Goal: Task Accomplishment & Management: Manage account settings

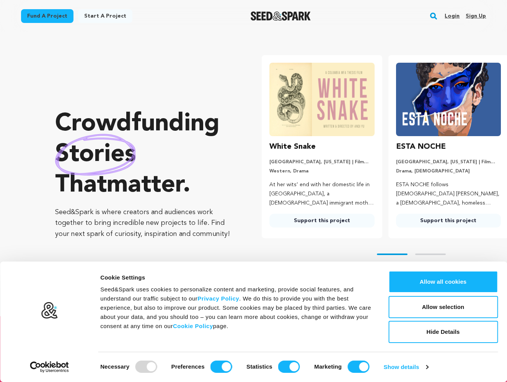
click at [454, 17] on link "Login" at bounding box center [452, 16] width 15 height 12
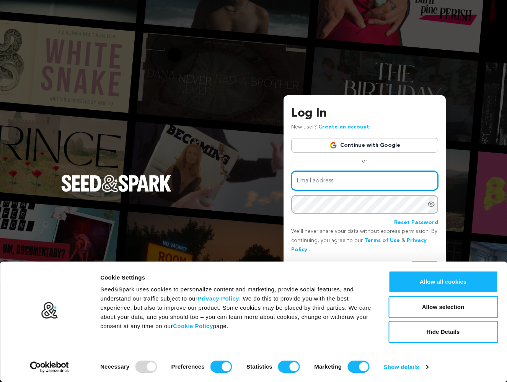
type input "kfconnected@gmail.com"
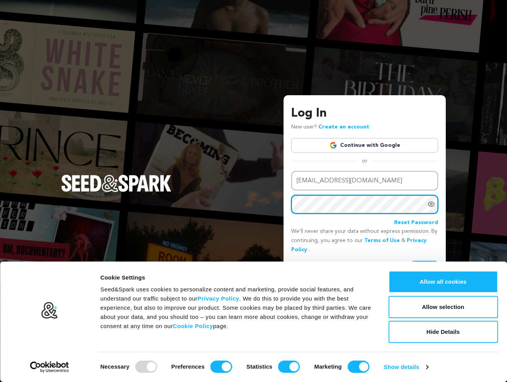
click at [425, 267] on button "Login" at bounding box center [424, 268] width 27 height 14
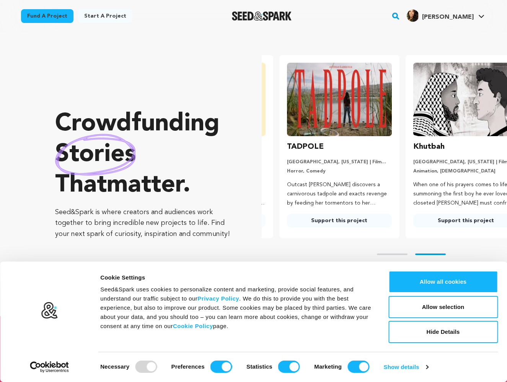
scroll to position [0, 132]
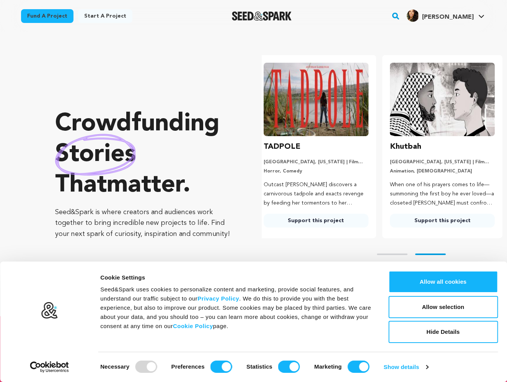
click at [194, 91] on div "Crowdfunding stories that matter . Seed&Spark is where creators and audiences w…" at bounding box center [143, 174] width 176 height 254
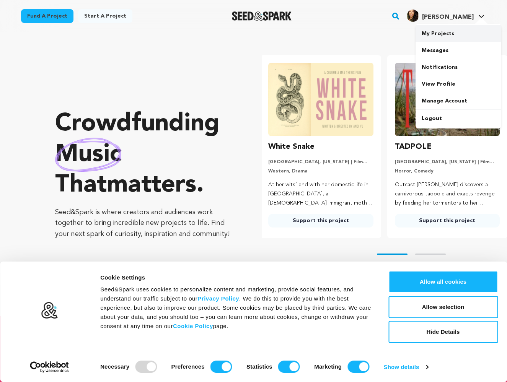
scroll to position [0, 0]
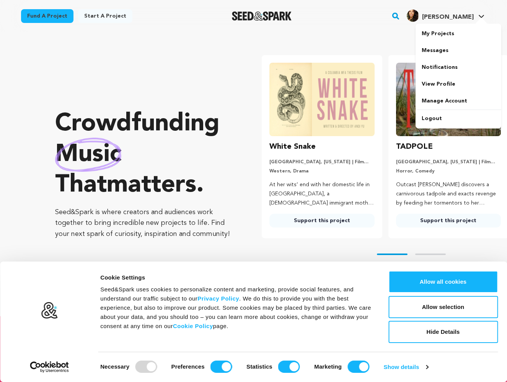
click at [472, 17] on span "Letitia Scott J." at bounding box center [448, 17] width 52 height 6
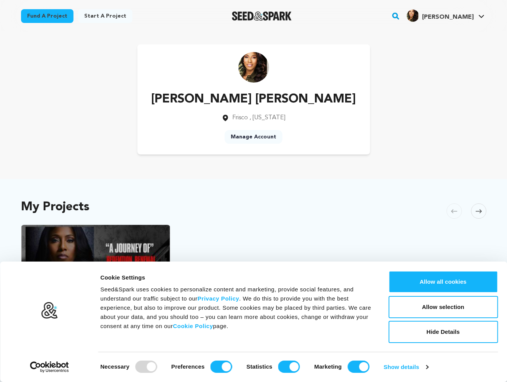
click at [258, 136] on link "Manage Account" at bounding box center [254, 137] width 58 height 14
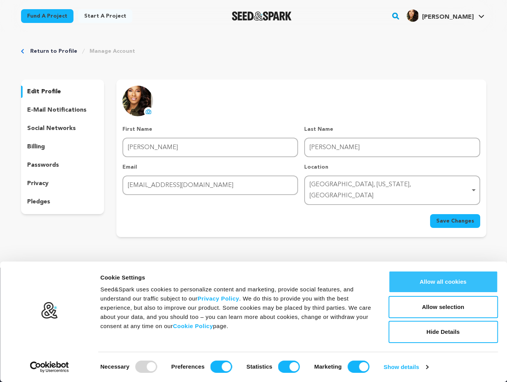
click at [452, 278] on button "Allow all cookies" at bounding box center [443, 282] width 109 height 22
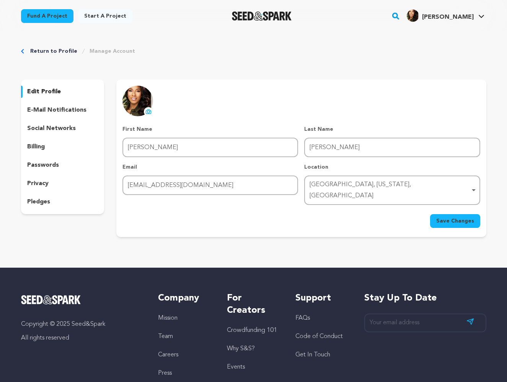
click at [57, 93] on p "edit profile" at bounding box center [44, 91] width 34 height 9
click at [482, 15] on icon at bounding box center [482, 17] width 6 height 4
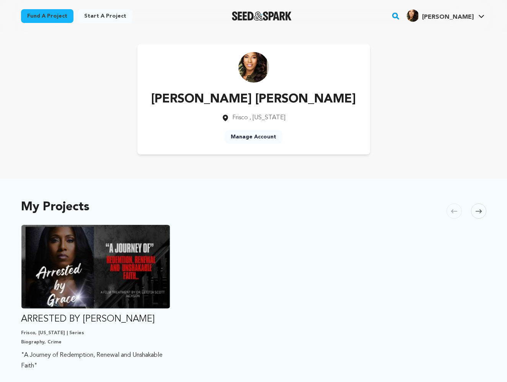
click at [255, 136] on link "Manage Account" at bounding box center [254, 137] width 58 height 14
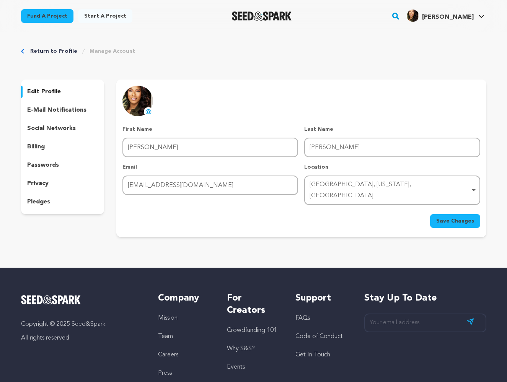
click at [466, 217] on span "Save Changes" at bounding box center [455, 221] width 38 height 8
click at [340, 41] on div "Return to Profile Manage Account edit profile e-mail notifications social netwo…" at bounding box center [254, 144] width 490 height 224
click at [437, 83] on link "View Profile" at bounding box center [459, 84] width 86 height 17
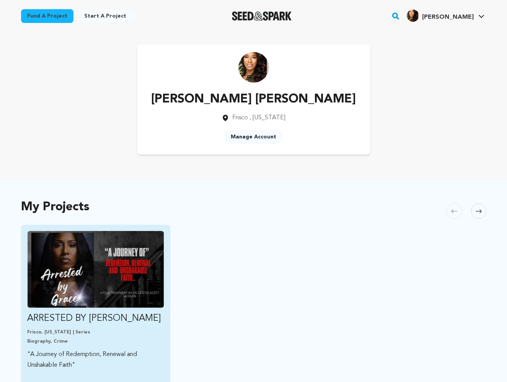
click at [155, 274] on img "Fund ARRESTED BY GRACE" at bounding box center [95, 269] width 137 height 77
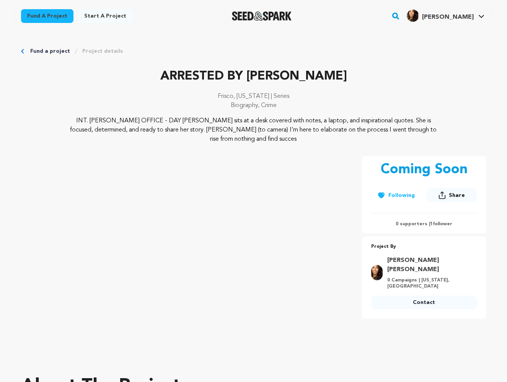
click at [286, 123] on p "INT. [PERSON_NAME] OFFICE - DAY [PERSON_NAME] sits at a desk covered with notes…" at bounding box center [253, 130] width 373 height 28
click at [286, 129] on p "INT. [PERSON_NAME] OFFICE - DAY [PERSON_NAME] sits at a desk covered with notes…" at bounding box center [253, 130] width 373 height 28
click at [96, 51] on link "Project details" at bounding box center [102, 51] width 41 height 8
click at [89, 51] on link "Project details" at bounding box center [102, 51] width 41 height 8
click at [450, 99] on link "Manage Account" at bounding box center [459, 101] width 86 height 17
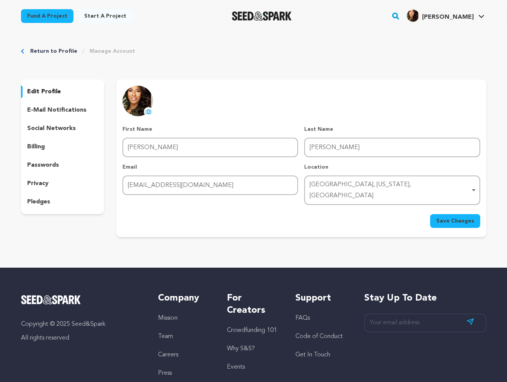
click at [107, 51] on link "Manage Account" at bounding box center [113, 51] width 46 height 8
click at [45, 49] on link "Return to Profile" at bounding box center [53, 51] width 47 height 8
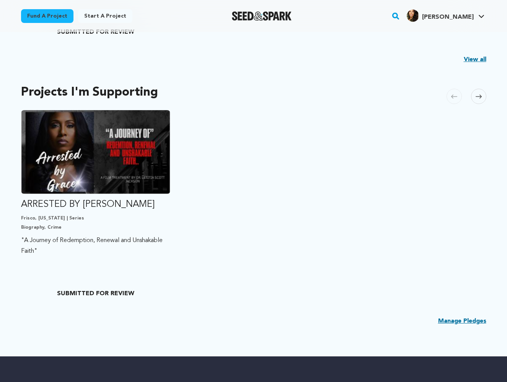
scroll to position [376, 0]
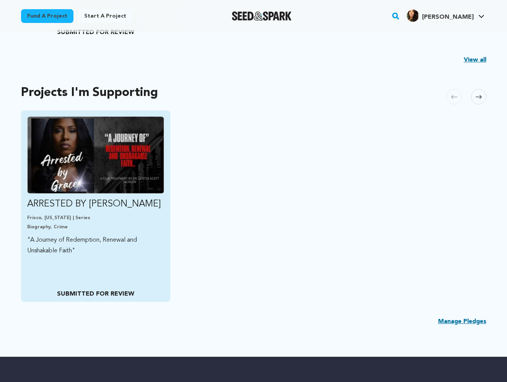
click at [112, 294] on p "SUBMITTED FOR REVIEW" at bounding box center [95, 294] width 137 height 9
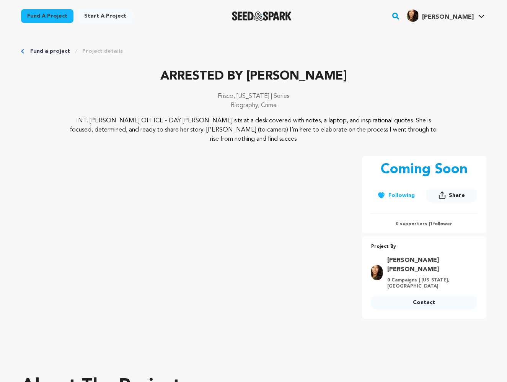
click at [445, 333] on div "Coming Soon Follow Following Share 1" at bounding box center [424, 248] width 124 height 185
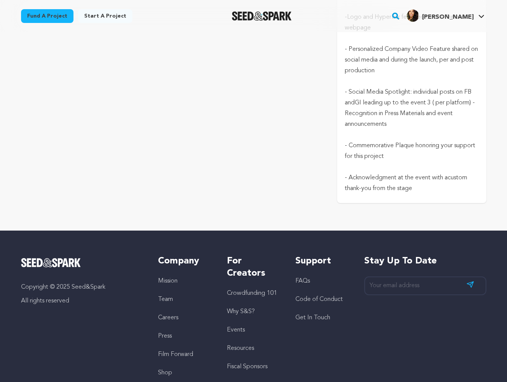
scroll to position [929, 0]
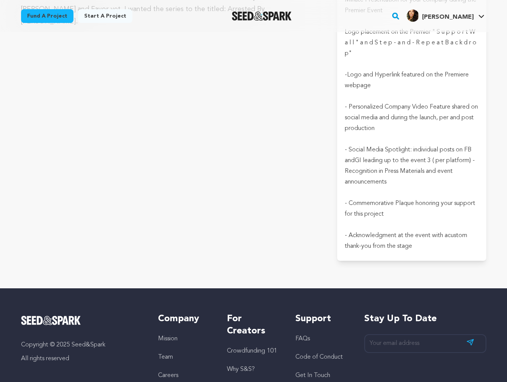
scroll to position [868, 0]
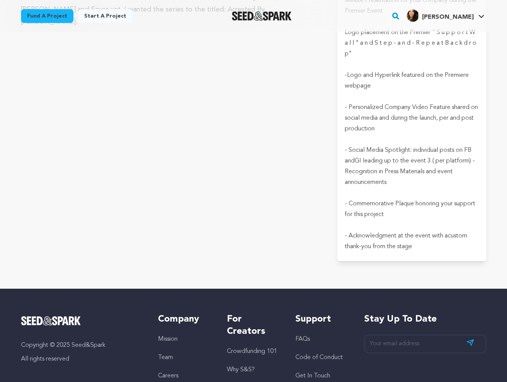
click at [309, 373] on link "Get In Touch" at bounding box center [313, 376] width 35 height 6
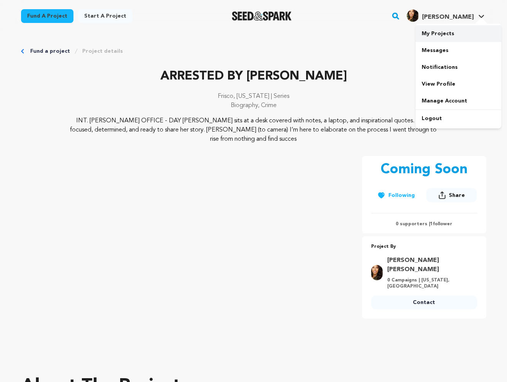
click at [452, 34] on link "My Projects" at bounding box center [459, 33] width 86 height 17
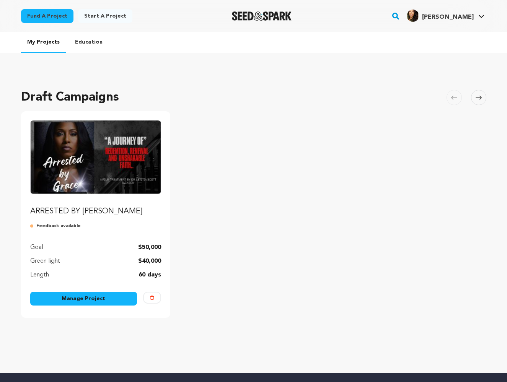
click at [152, 299] on img at bounding box center [152, 298] width 4 height 4
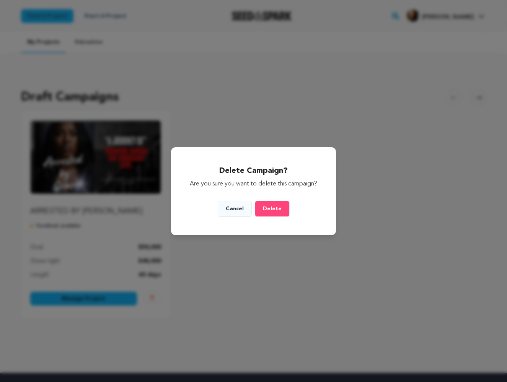
click at [278, 212] on span "Delete" at bounding box center [272, 208] width 19 height 5
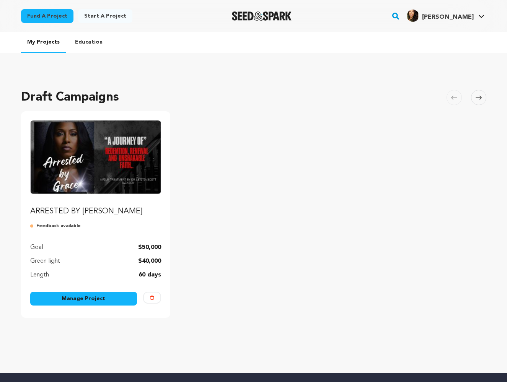
click at [111, 299] on link "Manage Project" at bounding box center [83, 299] width 107 height 14
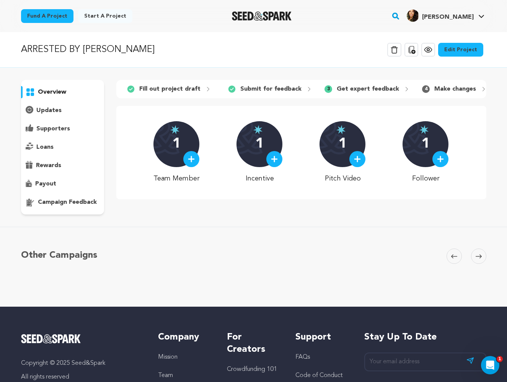
click at [465, 49] on link "Edit Project" at bounding box center [460, 50] width 45 height 14
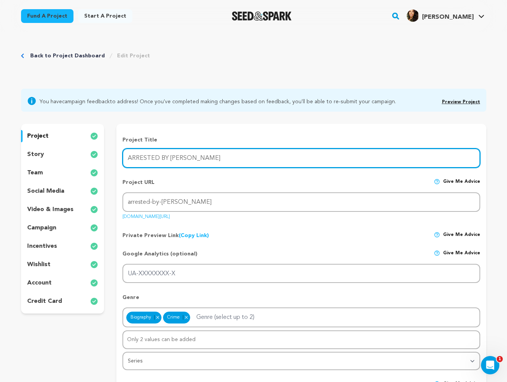
click at [196, 161] on input "ARRESTED BY GRACE" at bounding box center [302, 159] width 358 height 20
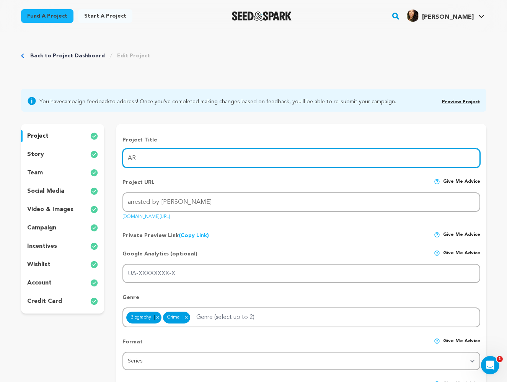
type input "A"
type input "Gangsta To Grace"
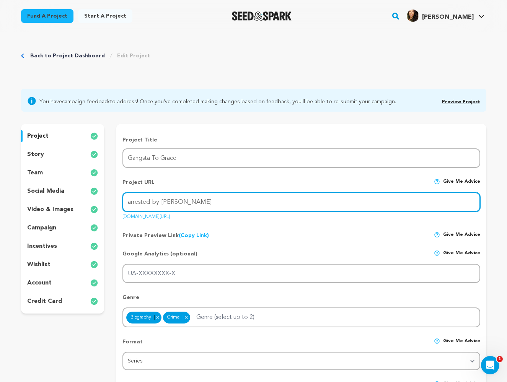
click at [197, 205] on input "arrested-by-grace" at bounding box center [302, 203] width 358 height 20
type input "a"
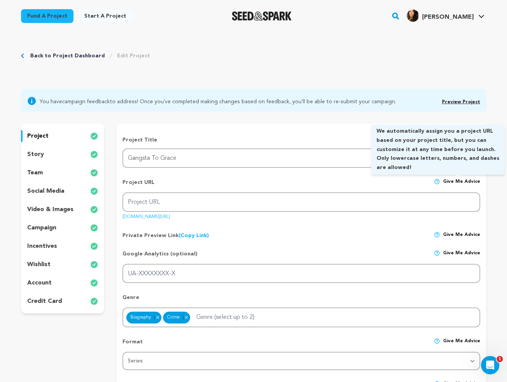
click at [461, 180] on span "Give me advice" at bounding box center [461, 186] width 37 height 14
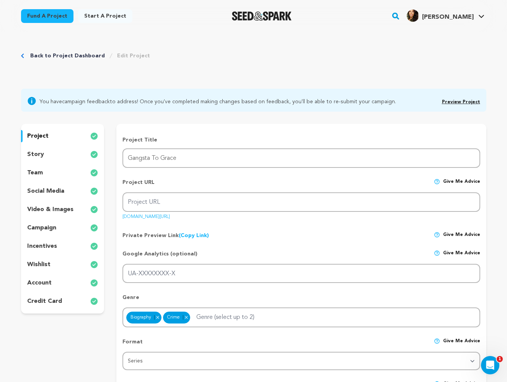
click at [461, 180] on span "Give me advice" at bounding box center [461, 186] width 37 height 14
click at [197, 236] on link "(Copy Link) Copy private preview link" at bounding box center [194, 235] width 30 height 5
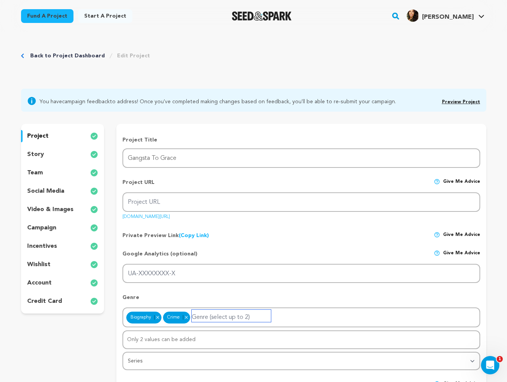
click at [216, 320] on input "Genre (select up to 2)" at bounding box center [231, 316] width 79 height 12
click at [303, 315] on div "Biography Remove item Crime Remove item drama" at bounding box center [302, 318] width 358 height 20
click at [271, 308] on div "Biography Remove item Crime Remove item drama" at bounding box center [302, 318] width 358 height 20
click at [171, 316] on div "Crime Remove item" at bounding box center [176, 318] width 27 height 12
click at [270, 317] on input "drama" at bounding box center [231, 316] width 79 height 12
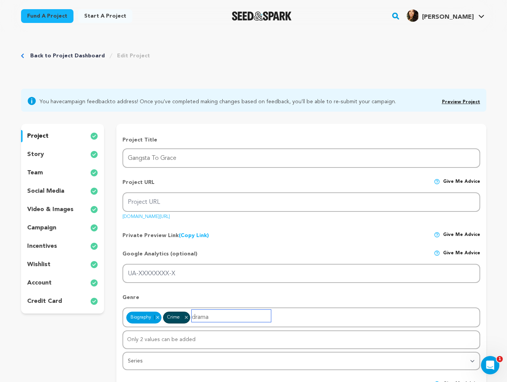
click at [304, 317] on div "Biography Remove item Crime Remove item drama" at bounding box center [302, 318] width 358 height 20
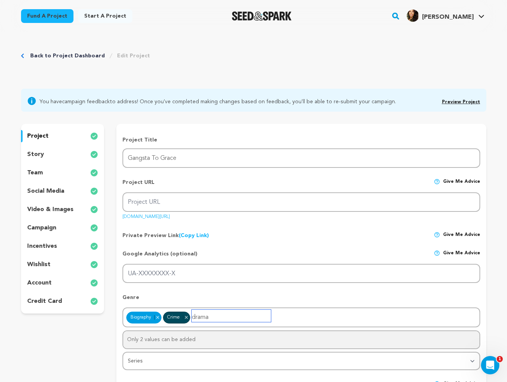
click at [234, 337] on div "Only 2 values can be added" at bounding box center [301, 340] width 356 height 17
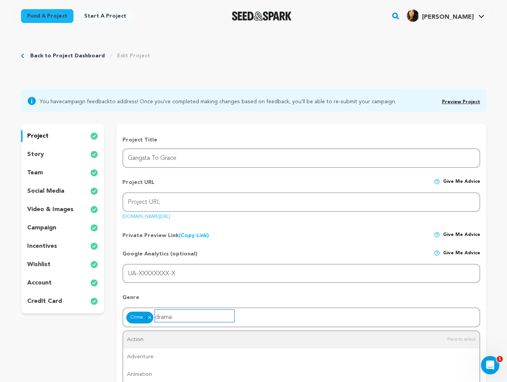
click at [279, 324] on div "Action Adventure Animation Biography Comedy Crime Documentary Drama Family Fant…" at bounding box center [302, 318] width 358 height 20
click at [266, 317] on div "Action Adventure Animation Biography Comedy Crime Documentary Drama Family Fant…" at bounding box center [302, 318] width 358 height 20
type input "drama"
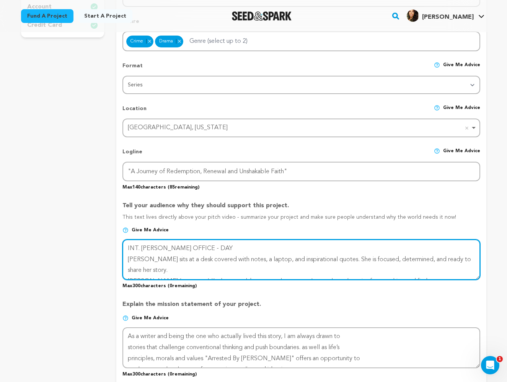
scroll to position [10, 0]
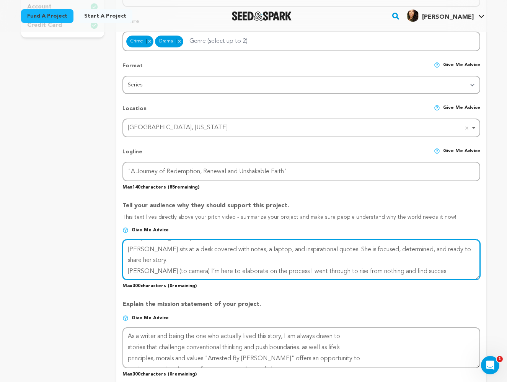
drag, startPoint x: 227, startPoint y: 264, endPoint x: 226, endPoint y: 294, distance: 29.9
click at [226, 294] on div "Project Title Project Name Gangsta To Grace Project URL Give me advice Project …" at bounding box center [302, 254] width 358 height 788
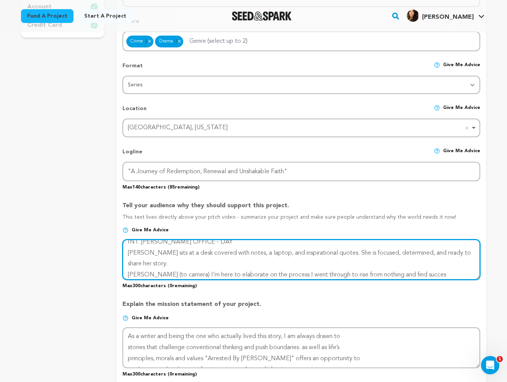
scroll to position [0, 0]
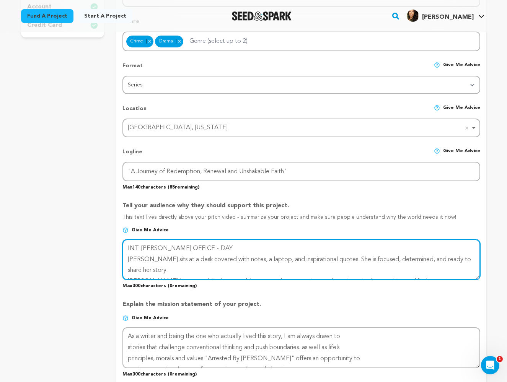
drag, startPoint x: 463, startPoint y: 273, endPoint x: 82, endPoint y: 235, distance: 382.8
click at [82, 235] on div "project story team social media video & images campaign incentives wishlist" at bounding box center [254, 253] width 466 height 811
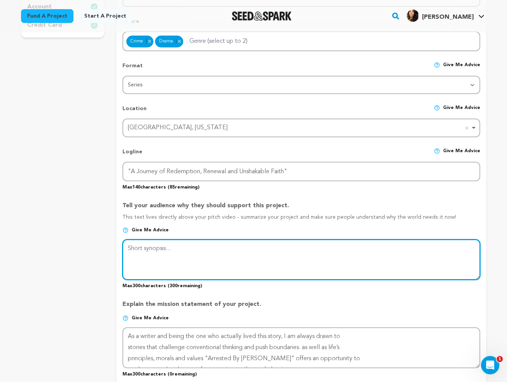
drag, startPoint x: 133, startPoint y: 253, endPoint x: 136, endPoint y: 221, distance: 31.9
click at [136, 221] on div "Tell your audience why they should support this project. This text lives direct…" at bounding box center [302, 242] width 358 height 94
click at [149, 247] on textarea at bounding box center [302, 260] width 358 height 41
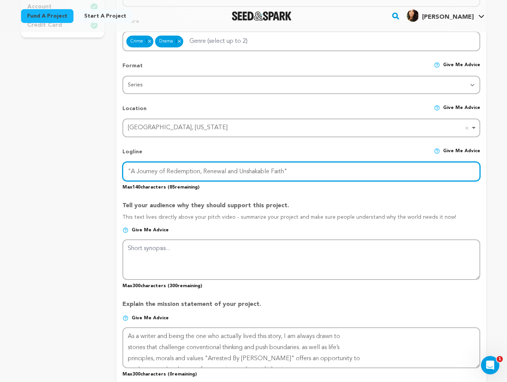
drag, startPoint x: 296, startPoint y: 172, endPoint x: 295, endPoint y: 210, distance: 38.3
click at [295, 210] on div "Project Title Project Name Gangsta To Grace Project URL Give me advice Project …" at bounding box center [302, 254] width 358 height 788
click at [319, 170] on input ""A Journey of Redemption, Renewal and Unshakable Faith"" at bounding box center [302, 172] width 358 height 20
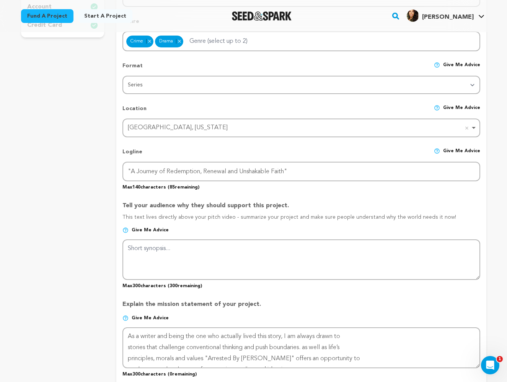
click at [67, 233] on div "project story team social media video & images campaign incentives wishlist" at bounding box center [62, 253] width 83 height 811
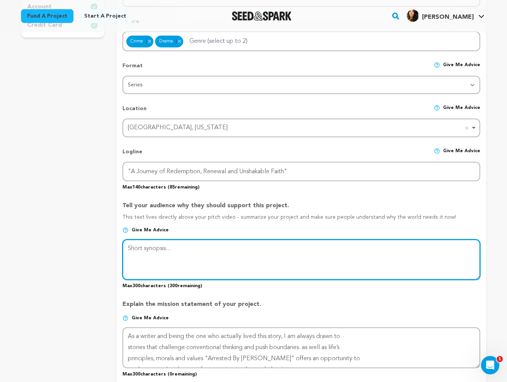
click at [157, 245] on textarea at bounding box center [302, 260] width 358 height 41
paste textarea "Gangsta to Grace is a gritty, character-driven drama that follows Letitia “Chuc…"
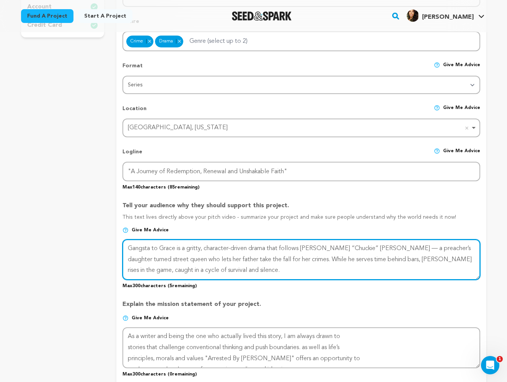
type textarea "Gangsta to Grace is a gritty, character-driven drama that follows Letitia “Chuc…"
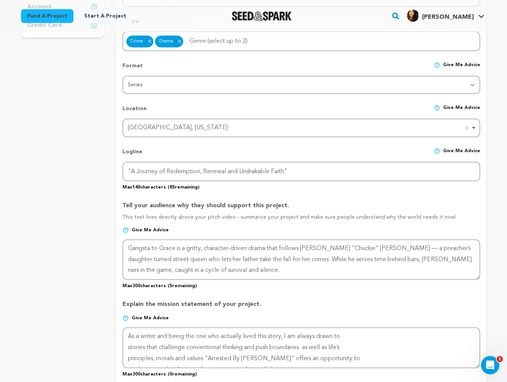
click at [55, 314] on div "project story team social media video & images campaign incentives wishlist" at bounding box center [62, 253] width 83 height 811
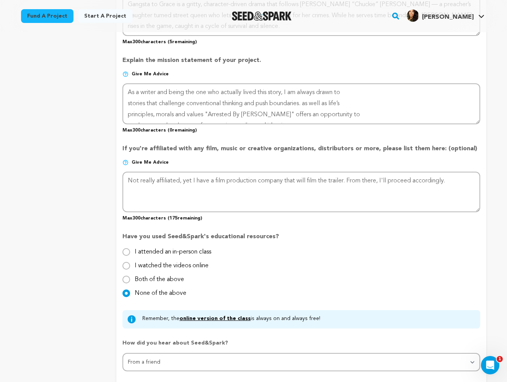
scroll to position [528, 0]
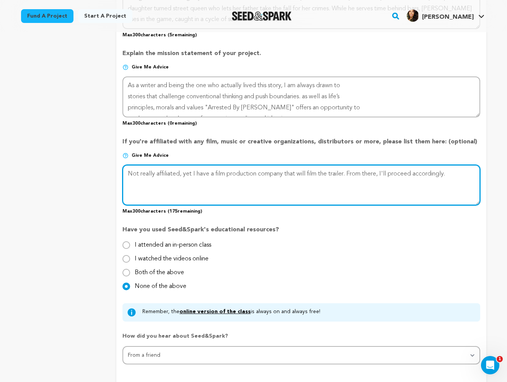
click at [190, 172] on textarea at bounding box center [302, 185] width 358 height 41
type textarea "Not really affiliated, yeOt I have a film production company that will film the…"
drag, startPoint x: 453, startPoint y: 173, endPoint x: 123, endPoint y: 170, distance: 330.8
click at [123, 170] on textarea at bounding box center [302, 185] width 358 height 41
type textarea "I am affiliated with Film Freeway"
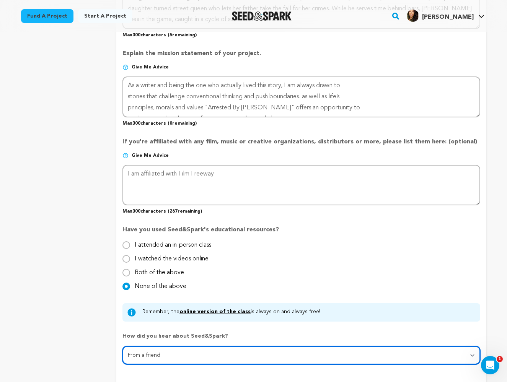
select select "3"
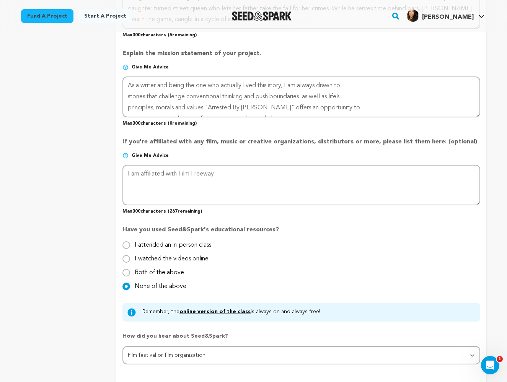
click at [127, 378] on div "Save Changes" at bounding box center [302, 387] width 358 height 20
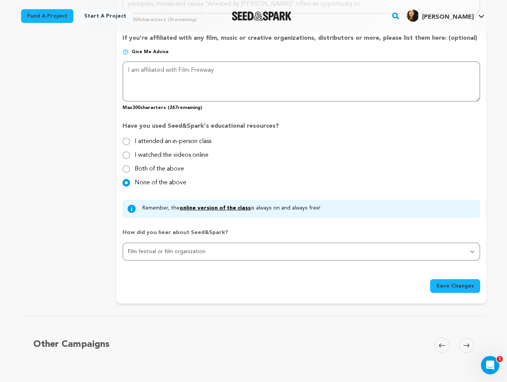
scroll to position [638, 0]
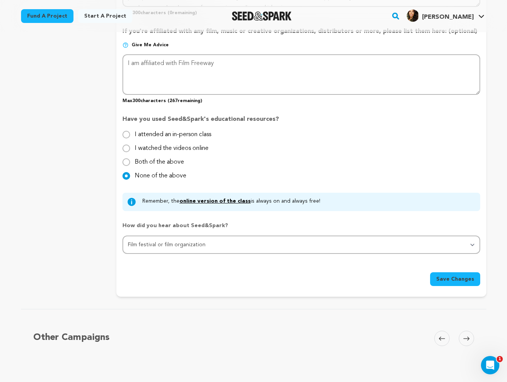
click at [459, 278] on span "Save Changes" at bounding box center [455, 280] width 38 height 8
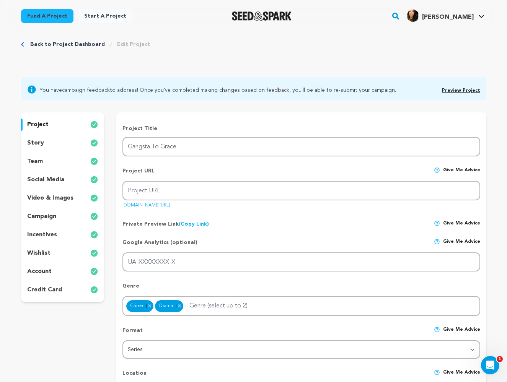
click at [292, 218] on div "Private Preview Link (Copy Link) Copy private preview link Give me advice" at bounding box center [302, 221] width 358 height 14
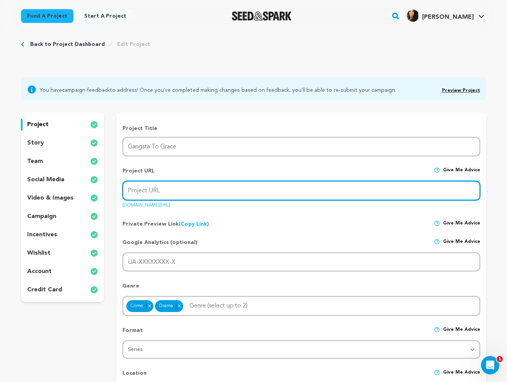
click at [168, 190] on input "Project URL" at bounding box center [302, 191] width 358 height 20
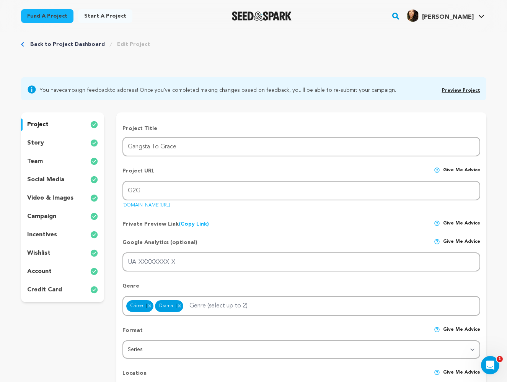
drag, startPoint x: 459, startPoint y: 278, endPoint x: 108, endPoint y: 330, distance: 354.1
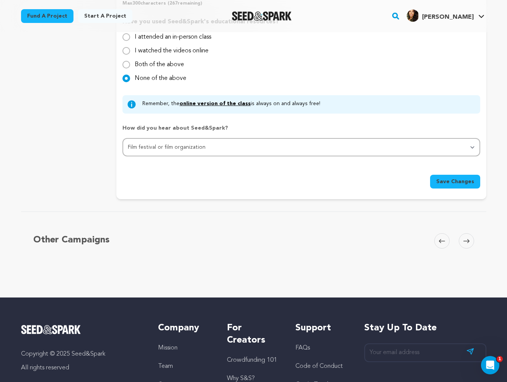
scroll to position [738, 0]
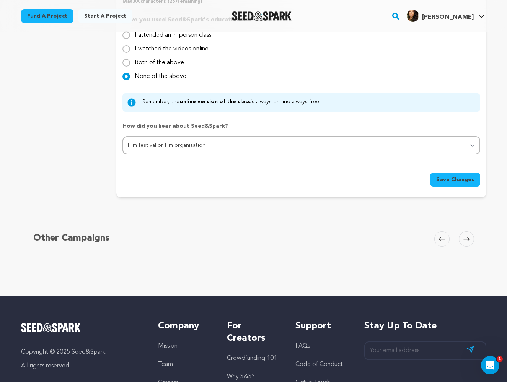
click at [472, 180] on span "Save Changes" at bounding box center [455, 180] width 38 height 8
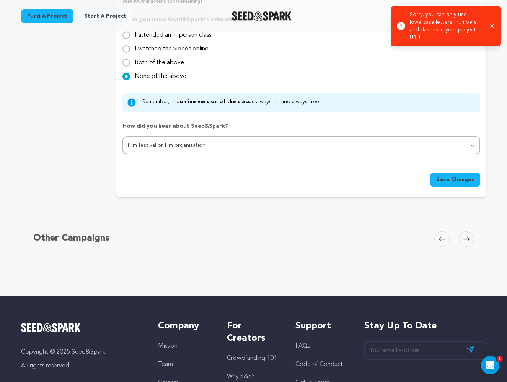
scroll to position [0, 0]
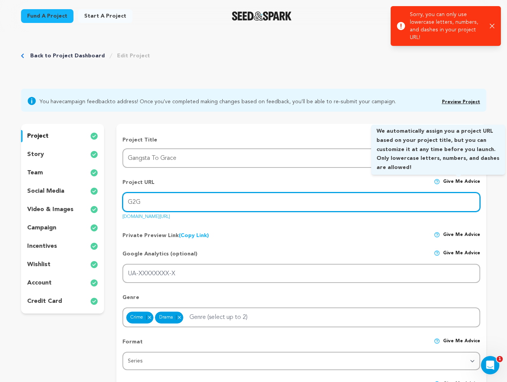
click at [174, 201] on input "G2G" at bounding box center [302, 203] width 358 height 20
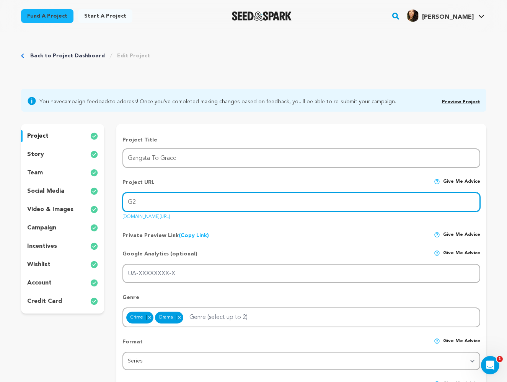
type input "G"
type input "g2g"
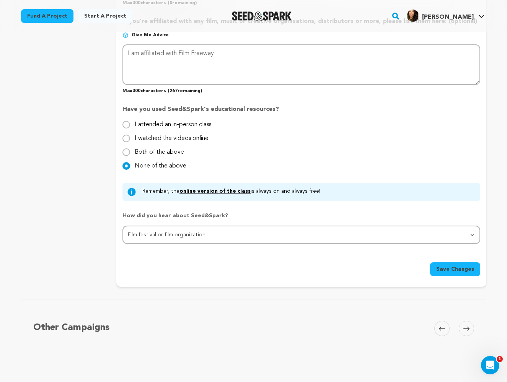
scroll to position [659, 0]
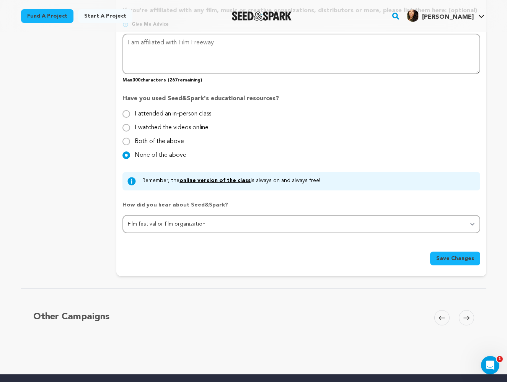
click at [461, 257] on span "Save Changes" at bounding box center [455, 259] width 38 height 8
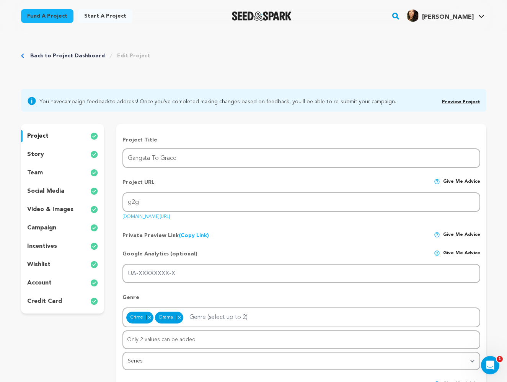
click at [45, 155] on div "story" at bounding box center [62, 155] width 83 height 12
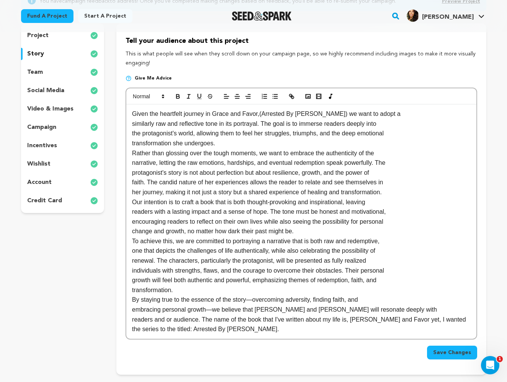
scroll to position [82, 0]
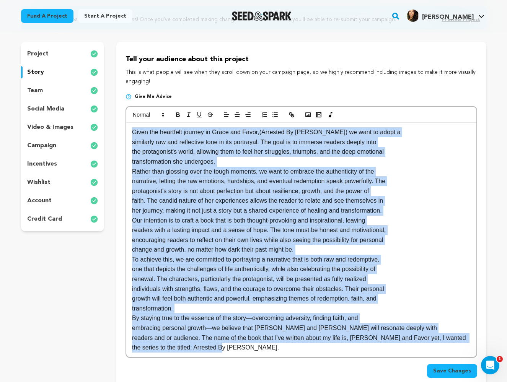
drag, startPoint x: 45, startPoint y: 155, endPoint x: 126, endPoint y: 127, distance: 85.7
click at [126, 127] on div "Given the heartfelt journey in Grace and Favor,(Arrested By Grace) we want to a…" at bounding box center [301, 232] width 351 height 252
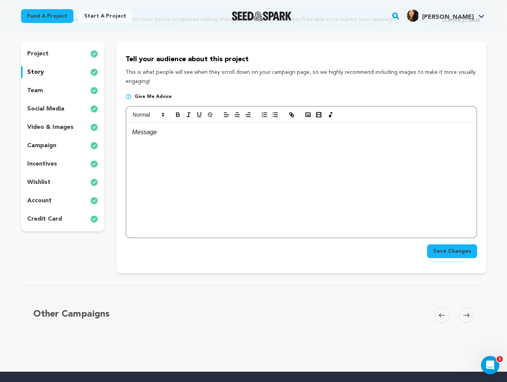
click at [153, 134] on p at bounding box center [301, 132] width 338 height 10
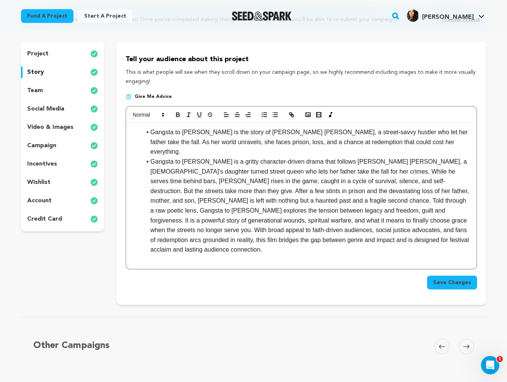
click at [37, 92] on p "team" at bounding box center [35, 90] width 16 height 9
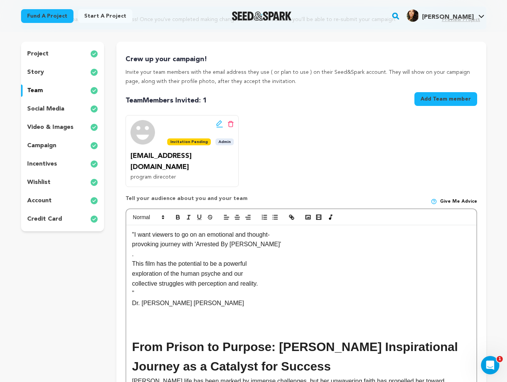
click at [444, 100] on button "Add Team member" at bounding box center [446, 99] width 63 height 14
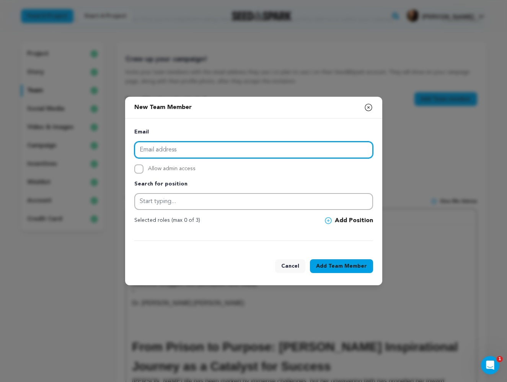
click at [265, 150] on input "email" at bounding box center [253, 150] width 239 height 17
type input "valeriedenisejones@gmail.com"
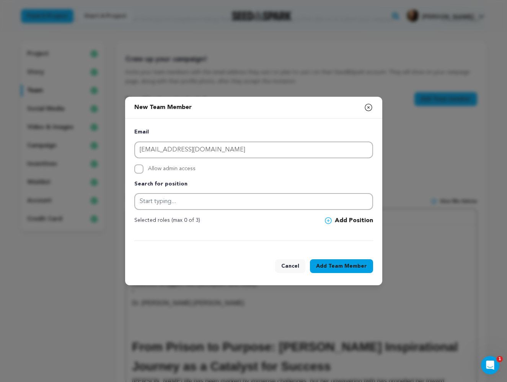
click at [141, 168] on input "Allow admin access" at bounding box center [138, 169] width 9 height 9
checkbox input "true"
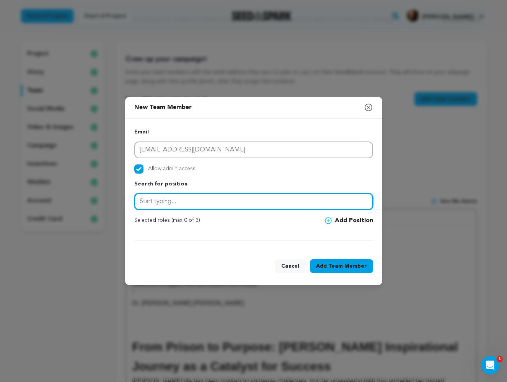
click at [222, 204] on input "text" at bounding box center [253, 201] width 239 height 17
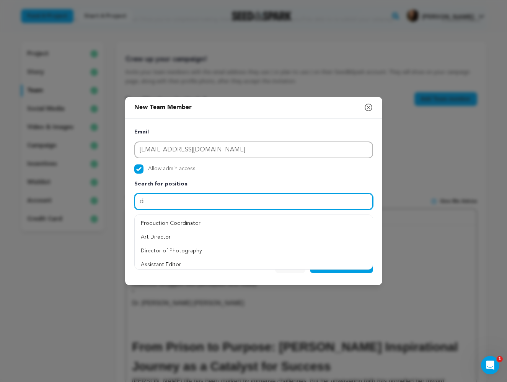
type input "d"
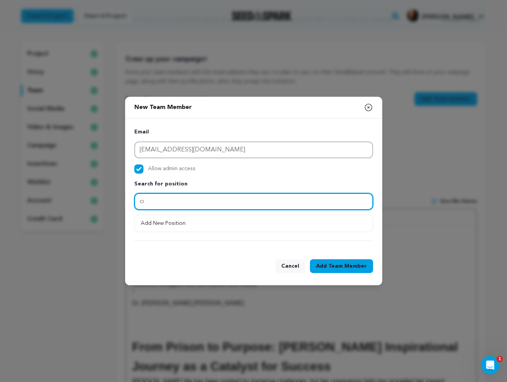
type input "c"
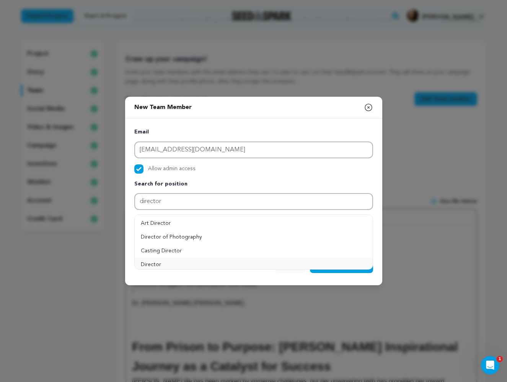
click at [185, 264] on button "Director" at bounding box center [254, 265] width 238 height 14
type input "Director"
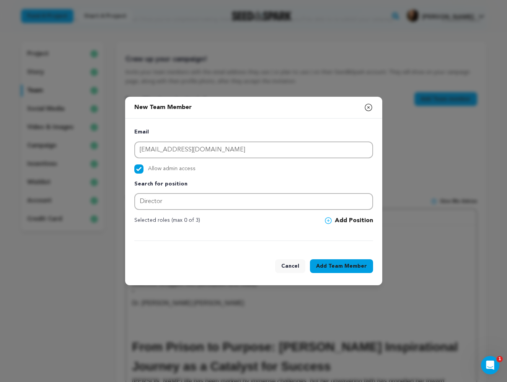
click at [353, 264] on span "Team Member" at bounding box center [347, 267] width 39 height 8
click at [346, 219] on button "Add Position" at bounding box center [349, 220] width 48 height 9
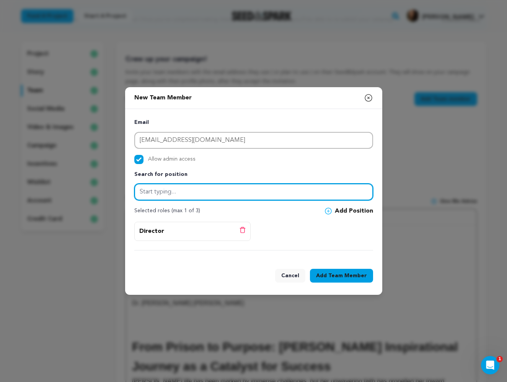
click at [271, 198] on input "text" at bounding box center [253, 192] width 239 height 17
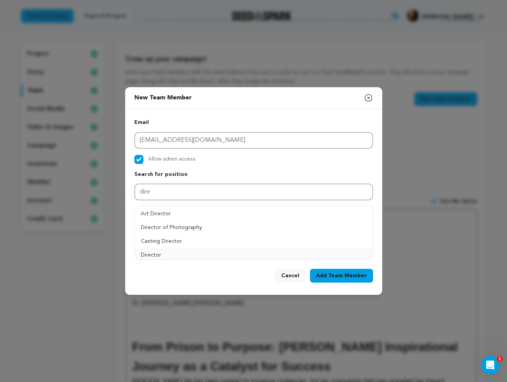
click at [165, 255] on button "Director" at bounding box center [254, 255] width 238 height 14
type input "Director"
click at [346, 273] on span "Team Member" at bounding box center [347, 276] width 39 height 8
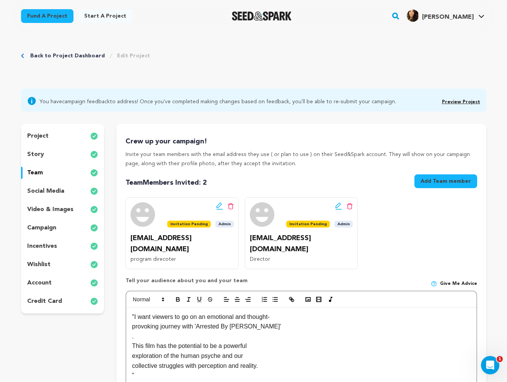
click at [306, 361] on p "collective struggles with perception and reality." at bounding box center [301, 366] width 338 height 10
click at [106, 353] on div "project story team social media video & images campaign incentives wishlist" at bounding box center [254, 346] width 466 height 444
click at [52, 211] on p "video & images" at bounding box center [50, 209] width 46 height 9
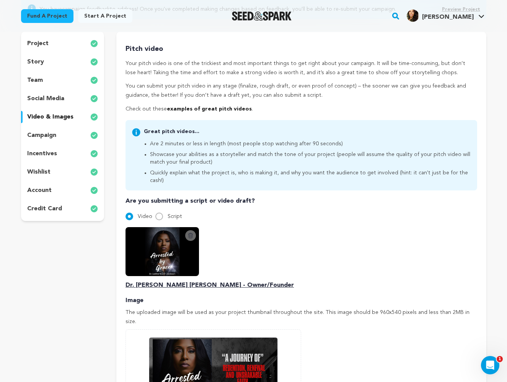
scroll to position [89, 0]
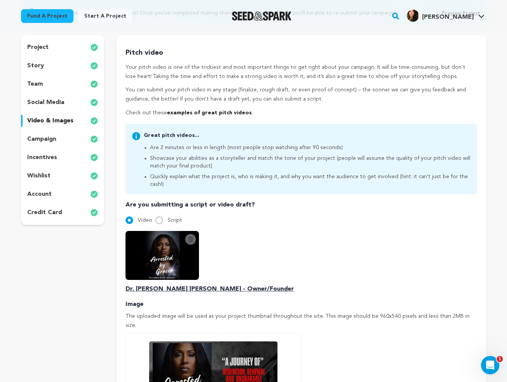
click at [192, 237] on icon at bounding box center [191, 240] width 6 height 6
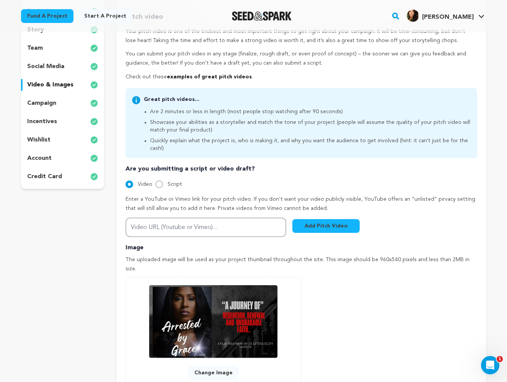
scroll to position [122, 0]
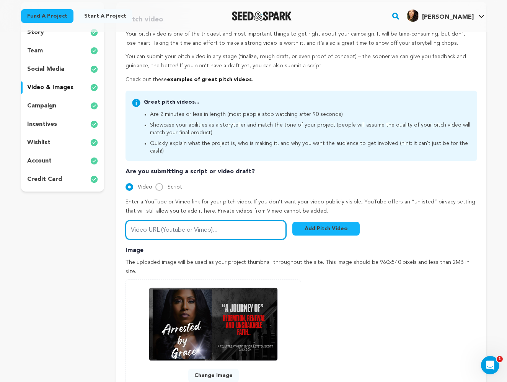
click at [202, 222] on input "Video URL (Youtube or Vimeo)..." at bounding box center [206, 231] width 161 height 20
paste input "https://youtu.be/qrYfv2__4y8"
type input "https://youtu.be/qrYfv2__4y8"
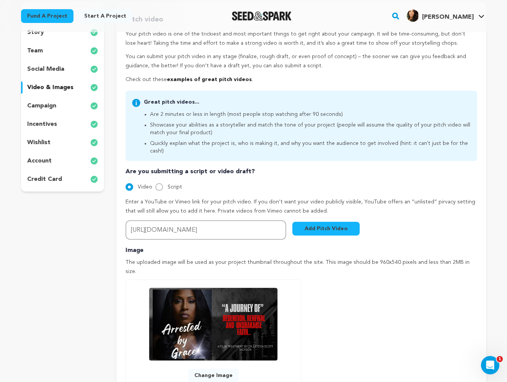
click at [221, 369] on button "Change Image" at bounding box center [213, 376] width 51 height 14
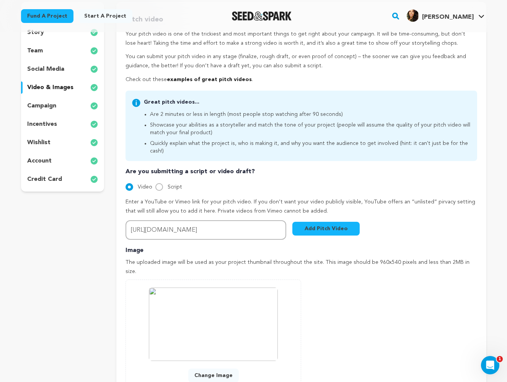
click at [451, 349] on div "Add Image Accepts .gif, .jpg, and .png 0 % 0 % Change Image g2g poster.jpeg" at bounding box center [301, 343] width 351 height 126
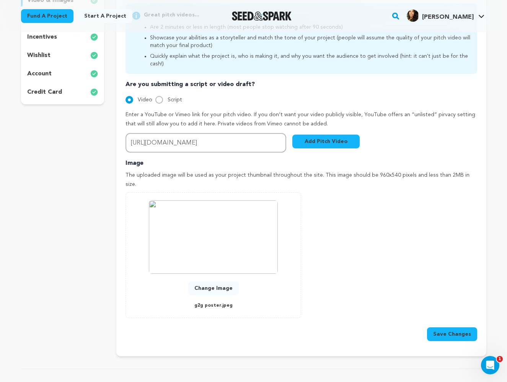
scroll to position [217, 0]
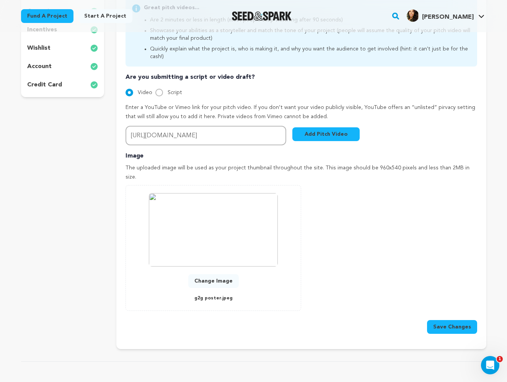
click at [467, 320] on button "Save Changes" at bounding box center [452, 327] width 50 height 14
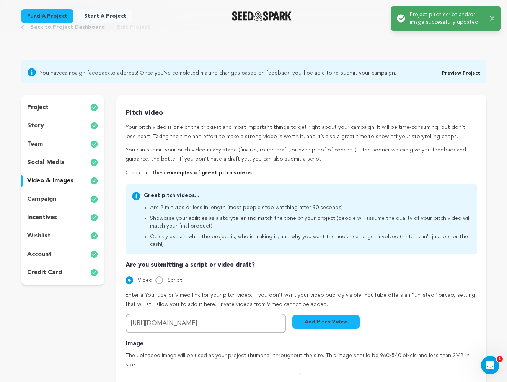
scroll to position [0, 0]
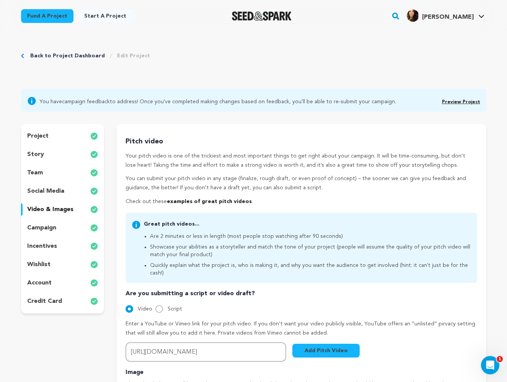
click at [42, 227] on p "campaign" at bounding box center [41, 228] width 29 height 9
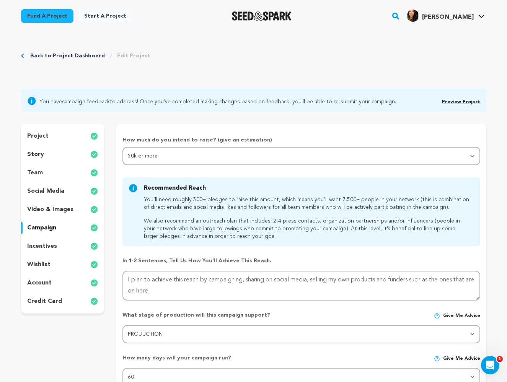
click at [113, 338] on div "project story team social media video & images campaign incentives wishlist" at bounding box center [254, 335] width 466 height 422
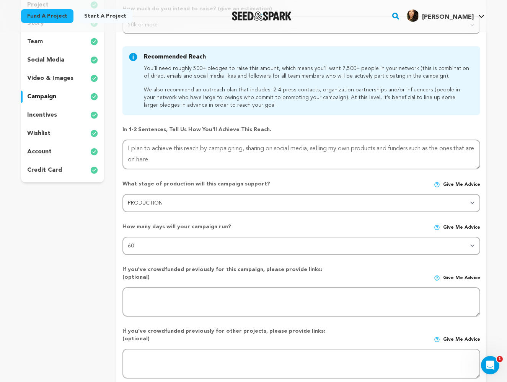
scroll to position [135, 0]
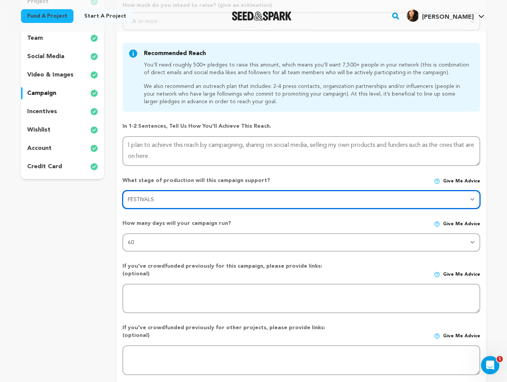
select select "1403"
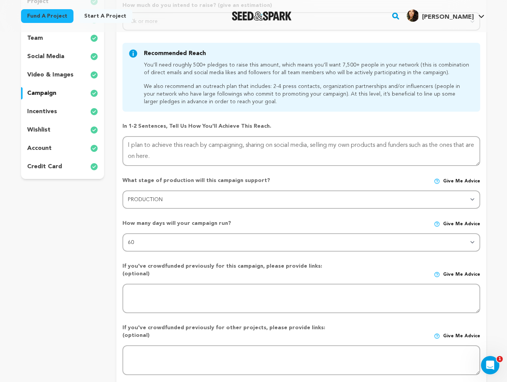
click at [87, 323] on div "project story team social media video & images campaign incentives wishlist" at bounding box center [62, 200] width 83 height 422
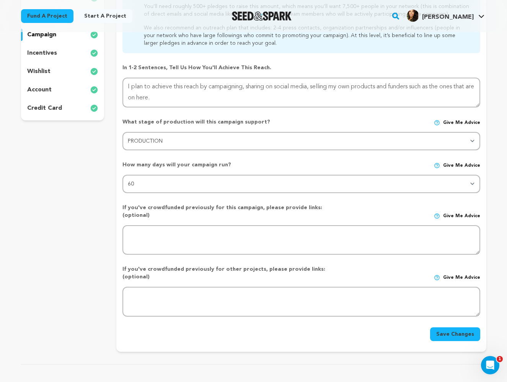
scroll to position [195, 0]
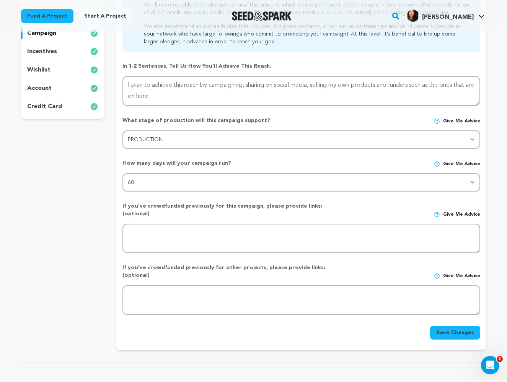
click at [457, 326] on button "Save Changes" at bounding box center [455, 333] width 50 height 14
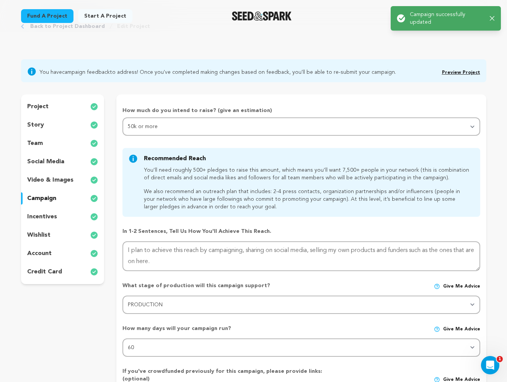
scroll to position [0, 0]
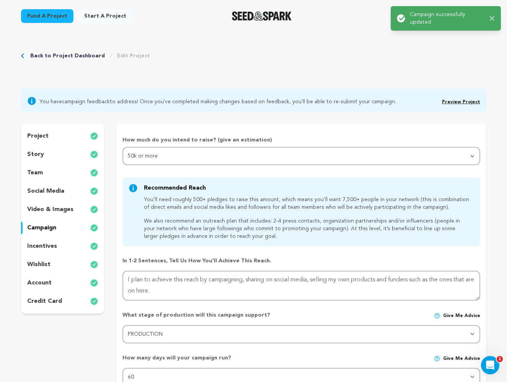
click at [65, 246] on div "incentives" at bounding box center [62, 246] width 83 height 12
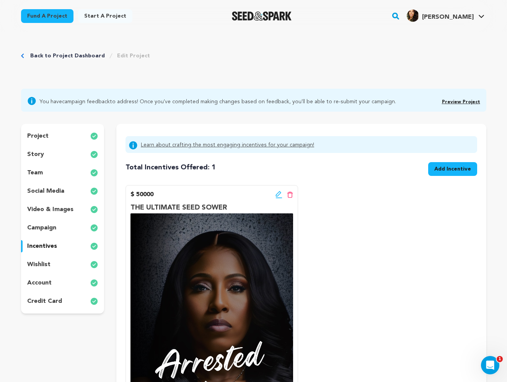
click at [279, 195] on icon at bounding box center [279, 195] width 7 height 8
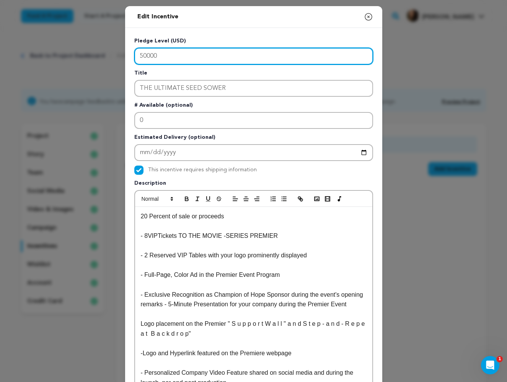
click at [139, 57] on input "50000" at bounding box center [253, 56] width 239 height 17
type input "150000"
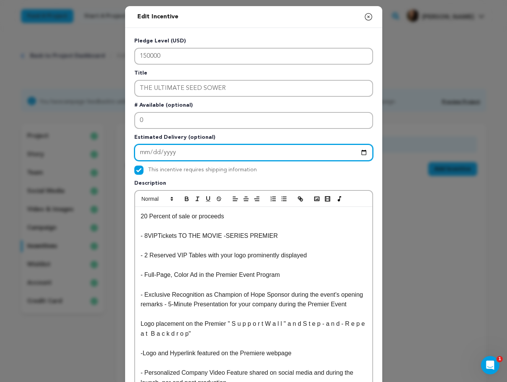
click at [179, 153] on input "Enter Estimated Delivery" at bounding box center [253, 152] width 239 height 17
type input "2025-12-06"
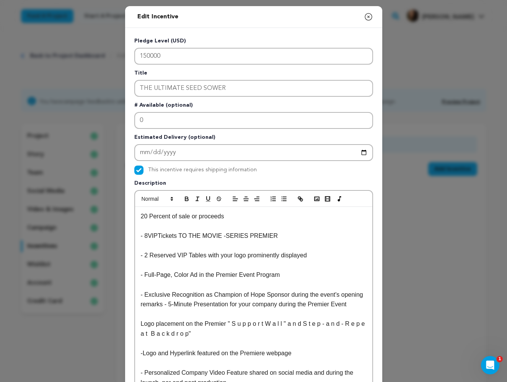
click at [380, 237] on div "Pledge Level (USD) 150000 Title THE ULTIMATE SEED SOWER # Available (optional) …" at bounding box center [253, 307] width 257 height 559
click at [401, 291] on div "Edit Incentive Close modal Pledge Level (USD) 150000 Title THE ULTIMATE SEED SO…" at bounding box center [253, 314] width 507 height 628
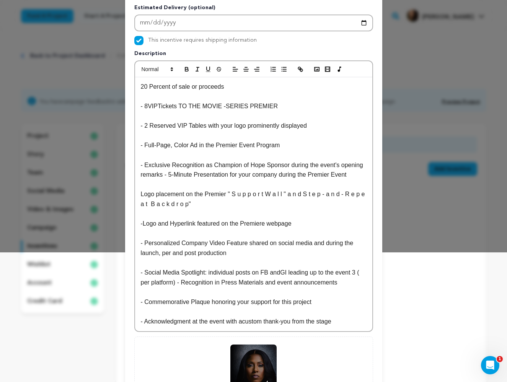
scroll to position [143, 0]
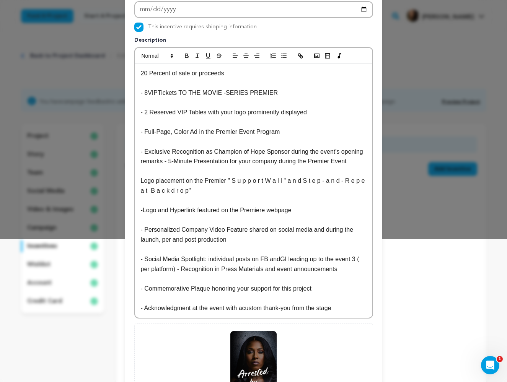
drag, startPoint x: 199, startPoint y: 74, endPoint x: 194, endPoint y: 90, distance: 16.7
click at [199, 75] on p "20 Percent of sale or proceeds" at bounding box center [254, 74] width 226 height 10
click at [417, 338] on div "Edit Incentive Close modal Pledge Level (USD) 150000 Title THE ULTIMATE SEED SO…" at bounding box center [253, 171] width 507 height 628
click at [401, 326] on div "Edit Incentive Close modal Pledge Level (USD) 150000 Title THE ULTIMATE SEED SO…" at bounding box center [253, 171] width 507 height 628
click at [362, 310] on p "- Acknowledgment at the event with acustom thank-you from the stage" at bounding box center [254, 309] width 226 height 10
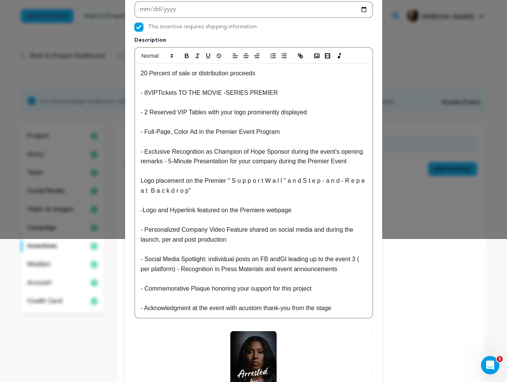
click at [420, 369] on div "Edit Incentive Close modal Pledge Level (USD) 150000 Title THE ULTIMATE SEED SO…" at bounding box center [253, 171] width 507 height 628
click at [73, 341] on div "Edit Incentive Close modal Pledge Level (USD) 150000 Title THE ULTIMATE SEED SO…" at bounding box center [253, 171] width 507 height 628
click at [351, 36] on p "Description" at bounding box center [253, 41] width 239 height 11
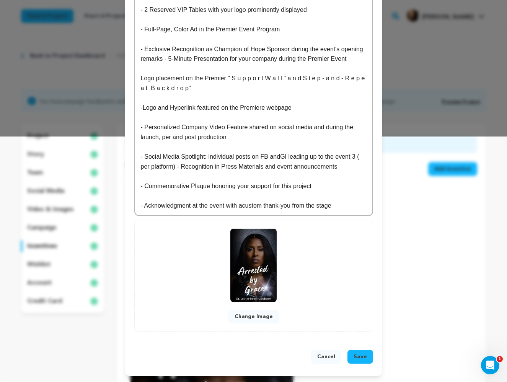
scroll to position [250, 0]
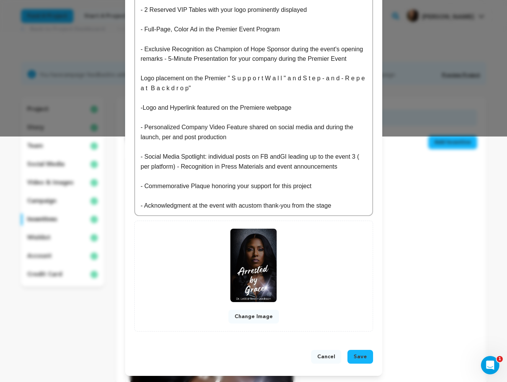
drag, startPoint x: 136, startPoint y: 366, endPoint x: 136, endPoint y: 382, distance: 16.1
click at [136, 382] on div "Edit Incentive Close modal Pledge Level (USD) 150000 Title THE ULTIMATE SEED SO…" at bounding box center [253, 68] width 507 height 628
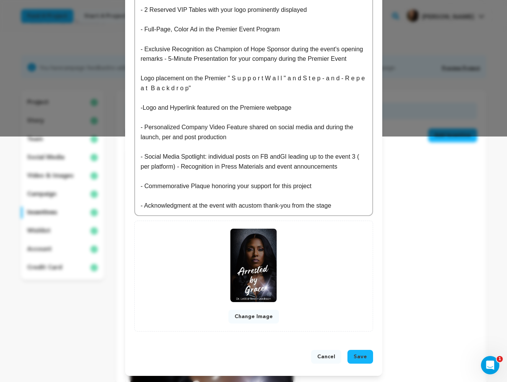
click at [259, 317] on button "Change Image" at bounding box center [254, 317] width 51 height 14
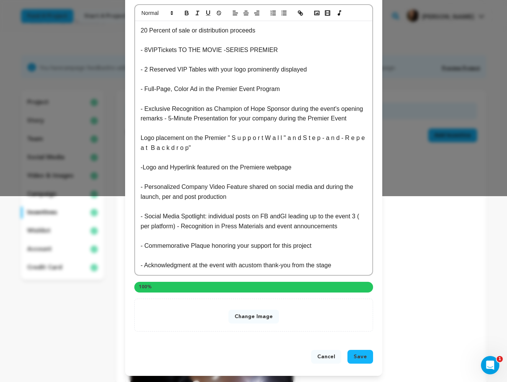
scroll to position [174, 0]
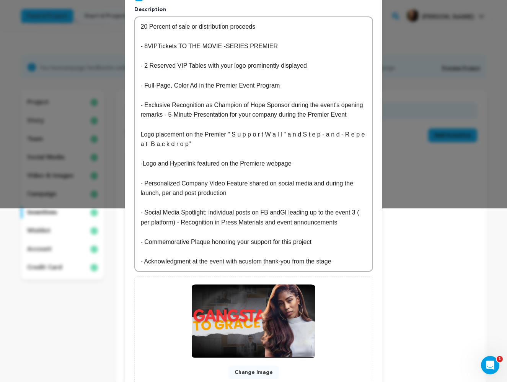
click at [435, 332] on div "Edit Incentive Close modal Pledge Level (USD) 150000 Title THE ULTIMATE SEED SO…" at bounding box center [253, 132] width 507 height 612
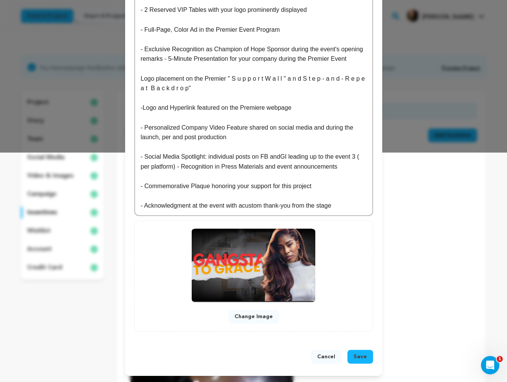
scroll to position [234, 0]
click at [359, 356] on span "Save" at bounding box center [360, 357] width 13 height 8
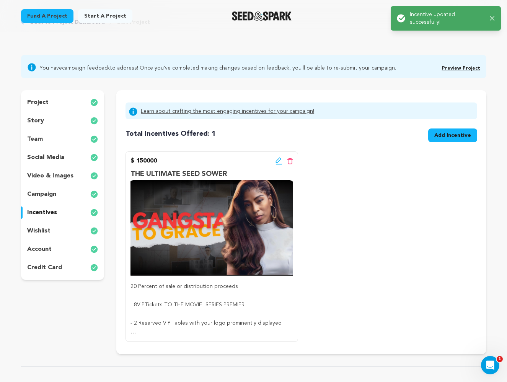
scroll to position [0, 0]
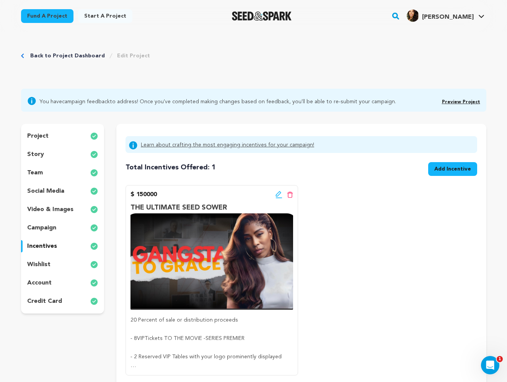
click at [40, 265] on p "wishlist" at bounding box center [38, 264] width 23 height 9
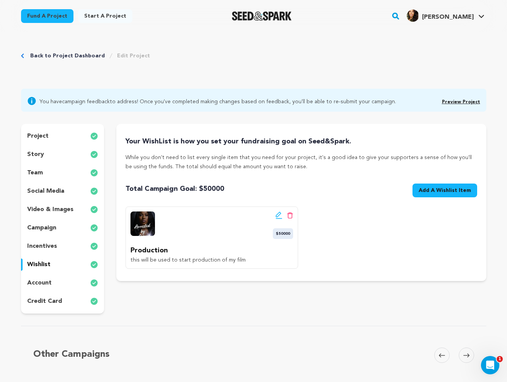
click at [291, 215] on icon at bounding box center [290, 215] width 6 height 7
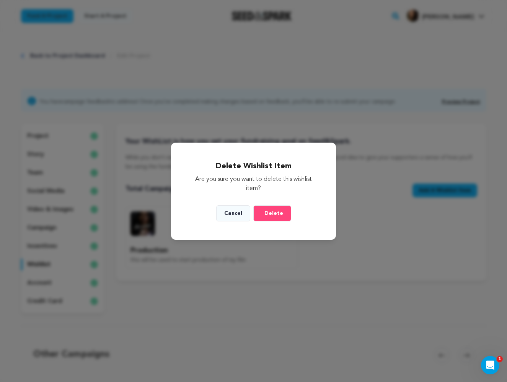
click at [238, 213] on button "Cancel" at bounding box center [233, 214] width 34 height 16
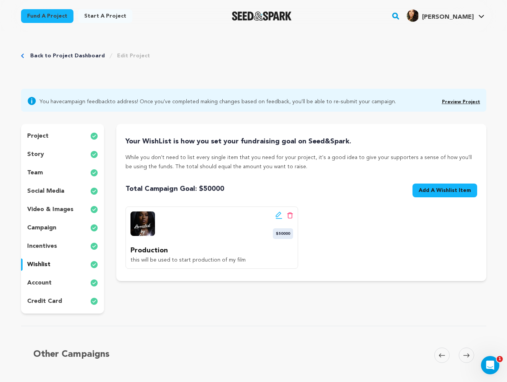
click at [277, 216] on icon at bounding box center [279, 216] width 7 height 8
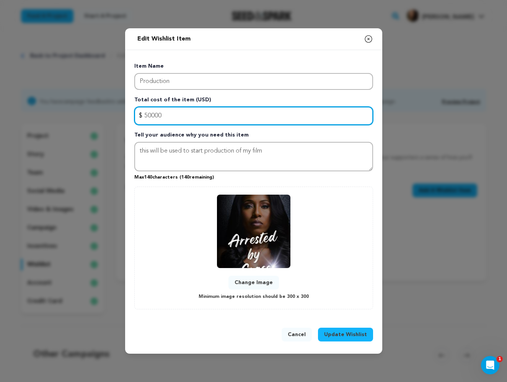
click at [145, 116] on input "50000" at bounding box center [253, 116] width 239 height 18
type input "150000"
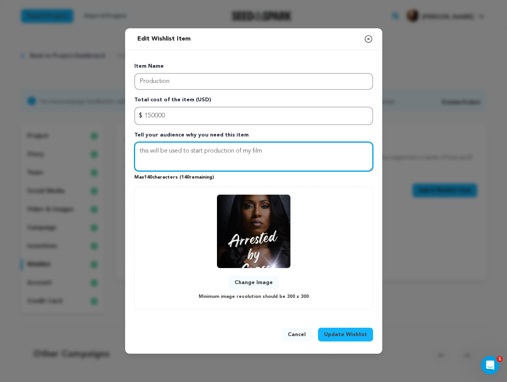
click at [267, 151] on textarea "this will be used to start production of my film" at bounding box center [253, 157] width 239 height 30
type textarea "this will be used to start production of my film/series"
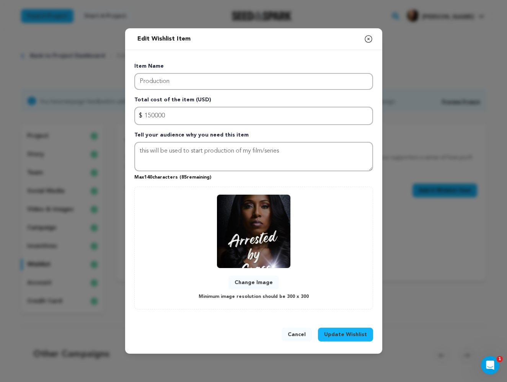
click at [260, 281] on button "Change Image" at bounding box center [254, 283] width 51 height 14
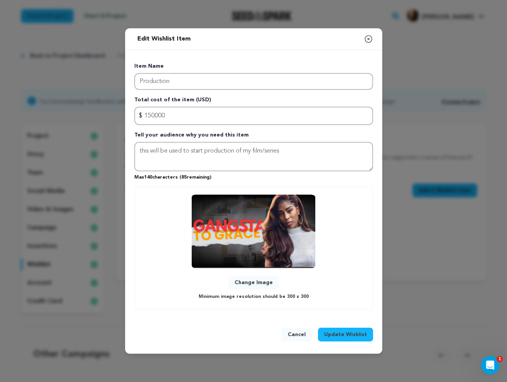
click at [352, 334] on span "Update Wishlist" at bounding box center [345, 335] width 43 height 8
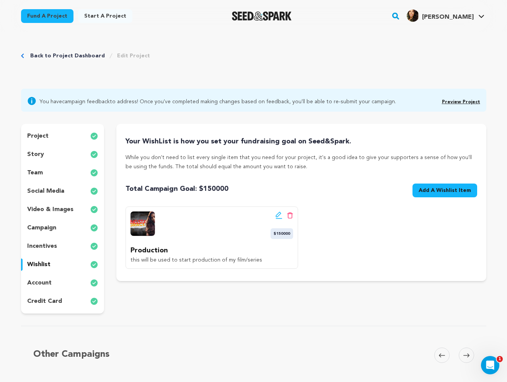
click at [52, 282] on div "account" at bounding box center [62, 283] width 83 height 12
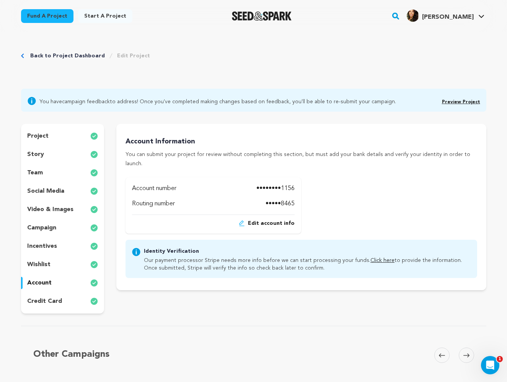
click at [50, 302] on p "credit card" at bounding box center [44, 301] width 35 height 9
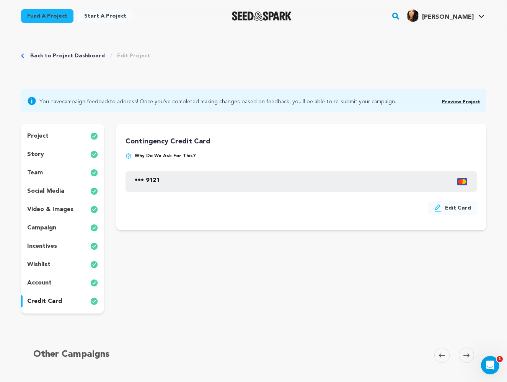
click at [270, 315] on div "Back to Project Dashboard Edit Project You have campaign feedback to address! O…" at bounding box center [254, 222] width 490 height 380
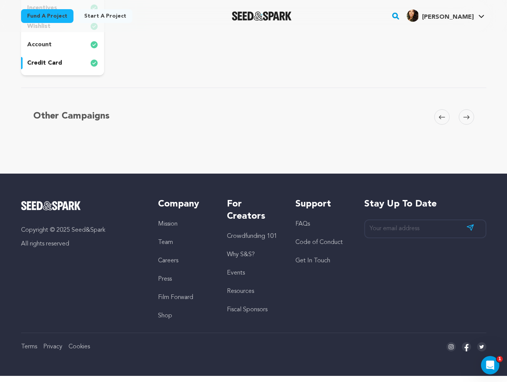
scroll to position [239, 0]
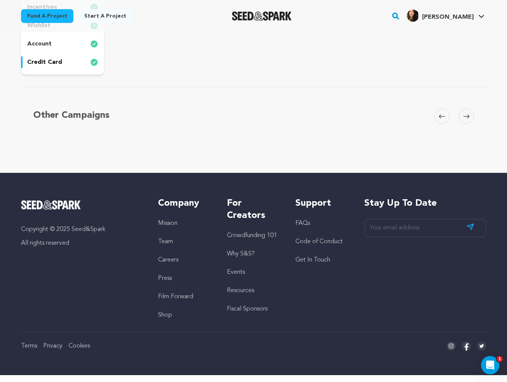
click at [391, 100] on div "Other Campaigns Carousel Skip to previous slide page Carousel Skip to next slid…" at bounding box center [254, 127] width 466 height 80
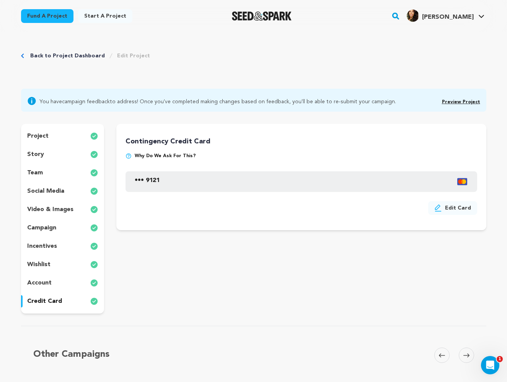
scroll to position [0, 0]
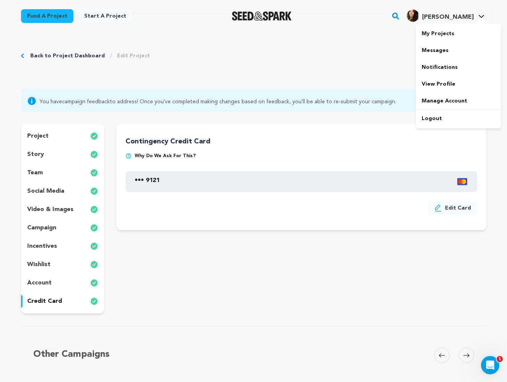
click at [480, 18] on div at bounding box center [481, 22] width 15 height 8
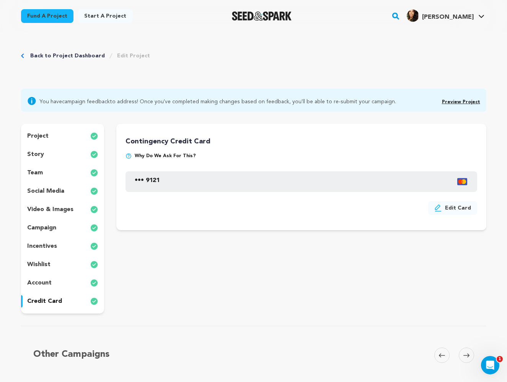
click at [491, 302] on div "Back to Project Dashboard Edit Project You have campaign feedback to address! O…" at bounding box center [254, 222] width 490 height 380
click at [444, 85] on link "View Profile" at bounding box center [459, 84] width 86 height 17
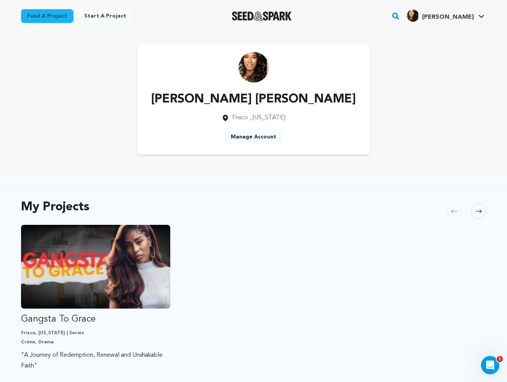
click at [430, 148] on div "Letitia Scott Jackson Frisco , Texas Manage Account" at bounding box center [254, 99] width 466 height 110
click at [480, 211] on icon at bounding box center [479, 212] width 6 height 6
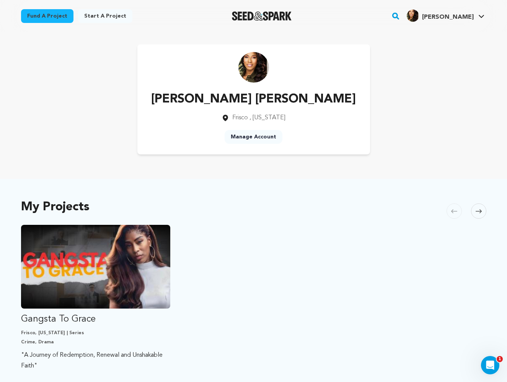
click at [480, 211] on icon at bounding box center [479, 212] width 6 height 6
click at [482, 18] on div at bounding box center [481, 22] width 15 height 8
click at [398, 74] on div "Letitia Scott Jackson Frisco , Texas Manage Account" at bounding box center [254, 99] width 466 height 110
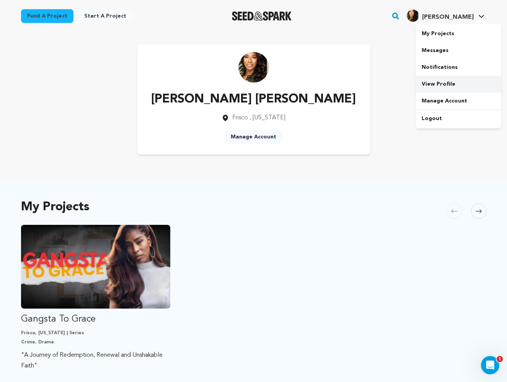
click at [447, 86] on link "View Profile" at bounding box center [459, 84] width 86 height 17
click at [263, 136] on link "Manage Account" at bounding box center [254, 137] width 58 height 14
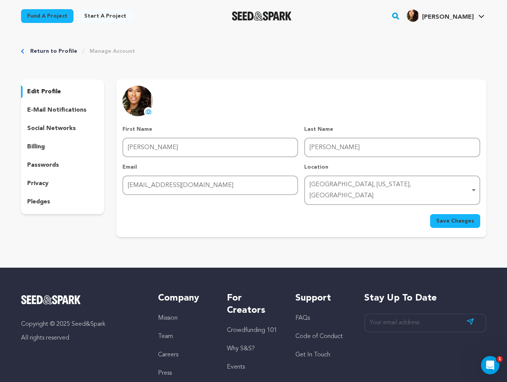
click at [148, 112] on icon at bounding box center [148, 112] width 6 height 6
click at [150, 111] on icon at bounding box center [148, 112] width 3 height 2
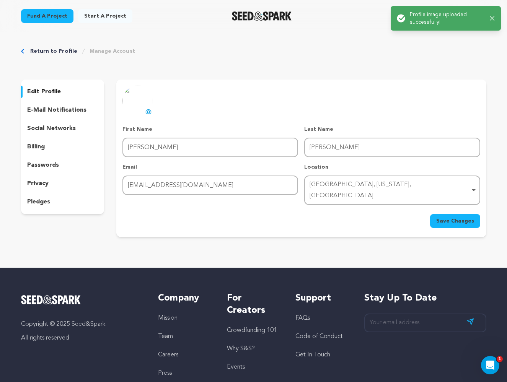
click at [463, 217] on span "Save Changes" at bounding box center [455, 221] width 38 height 8
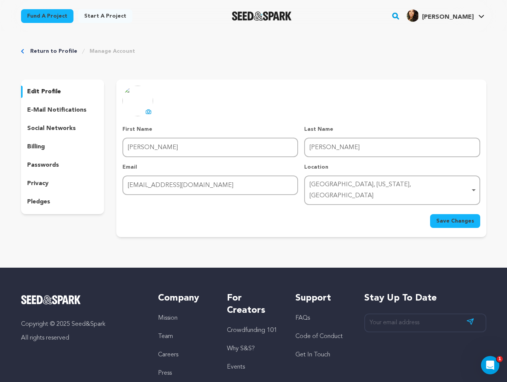
click at [46, 181] on p "privacy" at bounding box center [37, 183] width 21 height 9
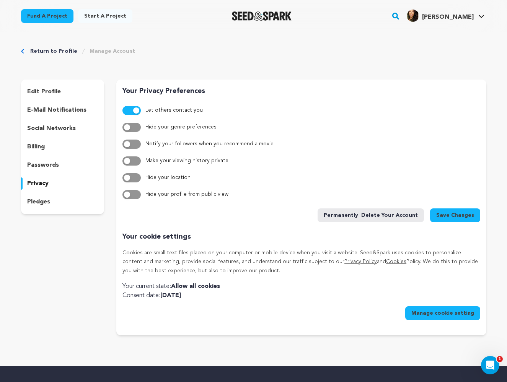
click at [437, 315] on button "Manage cookie setting" at bounding box center [442, 314] width 75 height 14
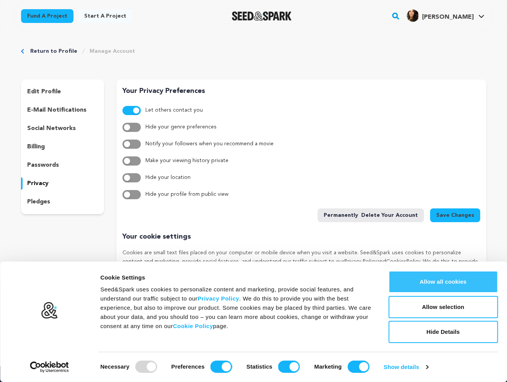
click at [464, 281] on button "Allow all cookies" at bounding box center [443, 282] width 109 height 22
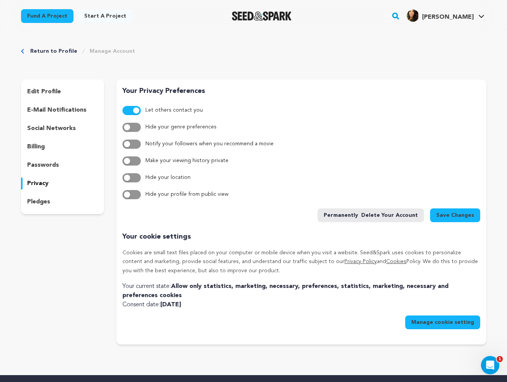
click at [461, 216] on span "Save Changes" at bounding box center [455, 216] width 38 height 8
click at [57, 315] on div "edit profile e-mail notifications social networks billing passwords privacy ple…" at bounding box center [62, 212] width 83 height 265
click at [419, 15] on img "Letitia Scott J.'s Profile" at bounding box center [413, 16] width 12 height 12
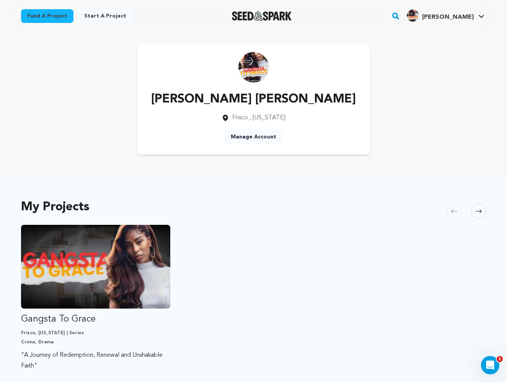
click at [382, 248] on ul "Gangsta To Grace Frisco, Texas | Series Crime, Drama "A Journey of Redemption, …" at bounding box center [254, 320] width 466 height 191
click at [484, 16] on icon at bounding box center [481, 16] width 5 height 3
click at [355, 211] on div "My Projects [GEOGRAPHIC_DATA] Skip to previous slide page [GEOGRAPHIC_DATA] Gan…" at bounding box center [254, 325] width 466 height 262
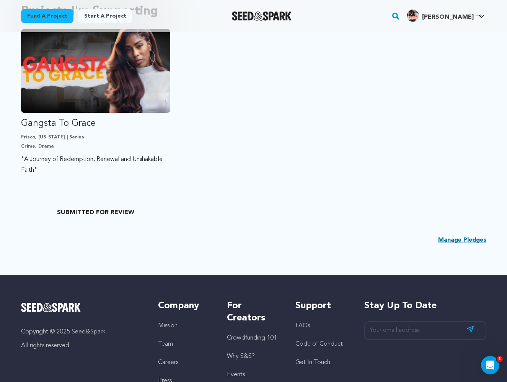
scroll to position [457, 0]
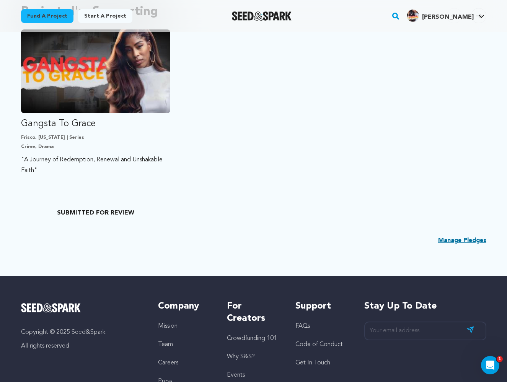
click at [467, 240] on link "Manage Pledges" at bounding box center [462, 240] width 48 height 9
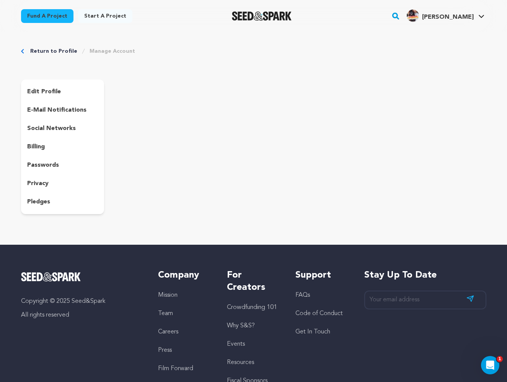
click at [129, 360] on div "Copyright © 2025 Seed&Spark All rights reserved" at bounding box center [82, 332] width 122 height 119
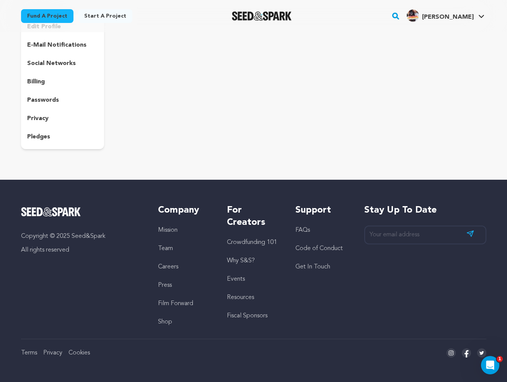
scroll to position [65, 0]
click at [257, 242] on link "Crowdfunding 101" at bounding box center [252, 243] width 50 height 6
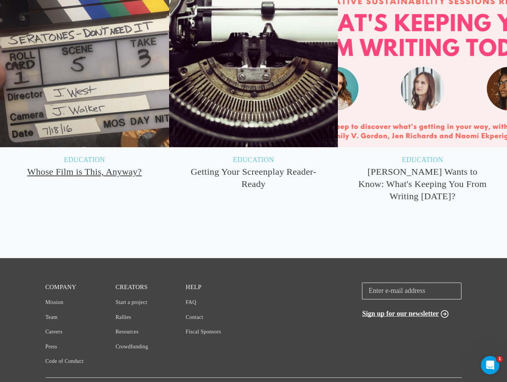
scroll to position [3984, 0]
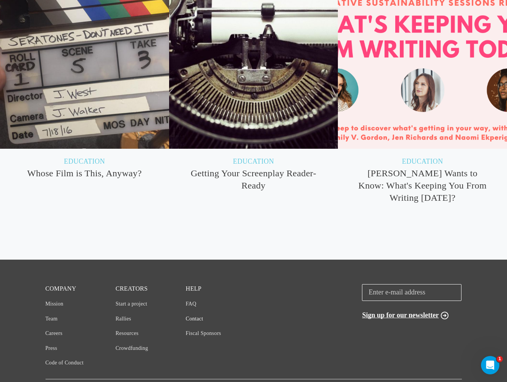
click at [199, 316] on link "Contact" at bounding box center [195, 319] width 18 height 6
click at [289, 34] on img at bounding box center [253, 64] width 255 height 169
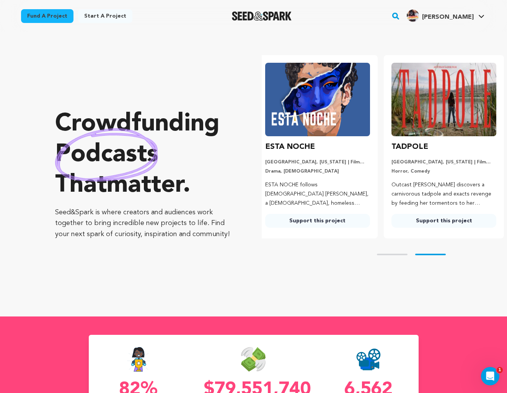
scroll to position [0, 132]
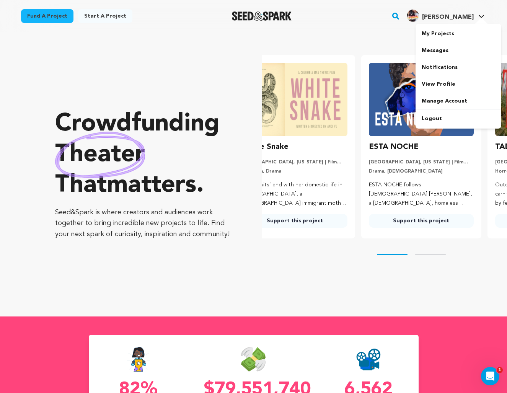
scroll to position [0, 0]
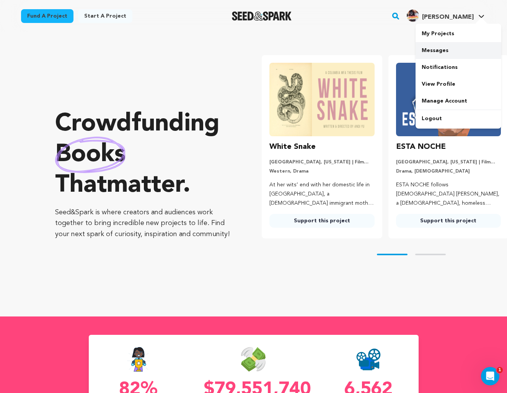
click at [442, 50] on link "Messages" at bounding box center [459, 50] width 86 height 17
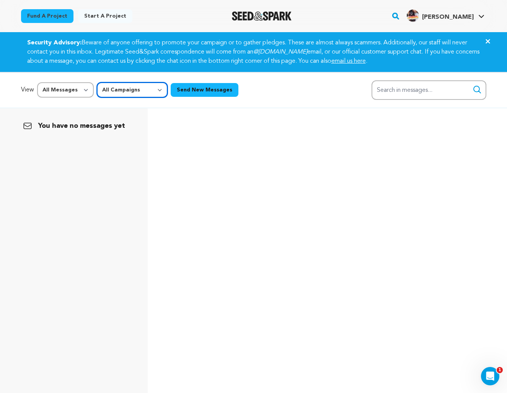
select select "53168"
click at [344, 126] on div "You have no messages yet" at bounding box center [253, 304] width 507 height 393
click at [489, 40] on icon at bounding box center [488, 41] width 4 height 4
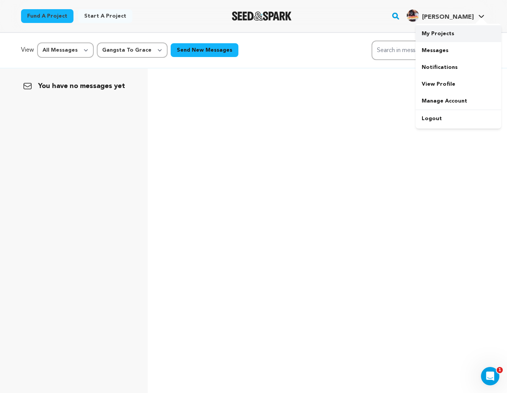
click at [443, 34] on link "My Projects" at bounding box center [459, 33] width 86 height 17
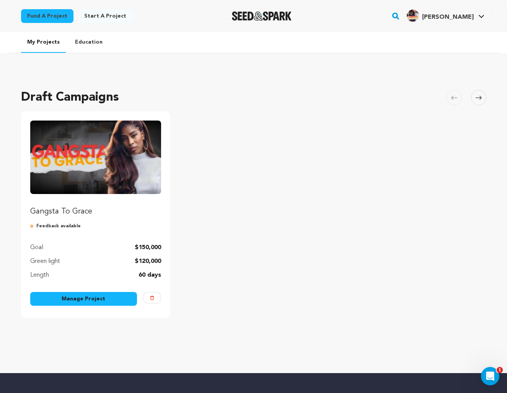
click at [373, 164] on ul "Gangsta To Grace Feedback available Goal $150,000 Green light $120,000 Length 6…" at bounding box center [254, 214] width 466 height 207
click at [457, 66] on link "Notifications" at bounding box center [459, 67] width 86 height 17
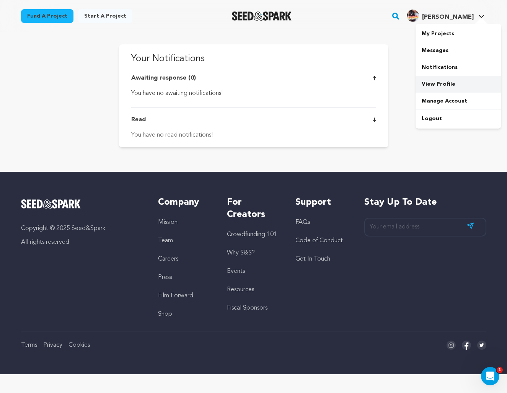
click at [444, 84] on link "View Profile" at bounding box center [459, 84] width 86 height 17
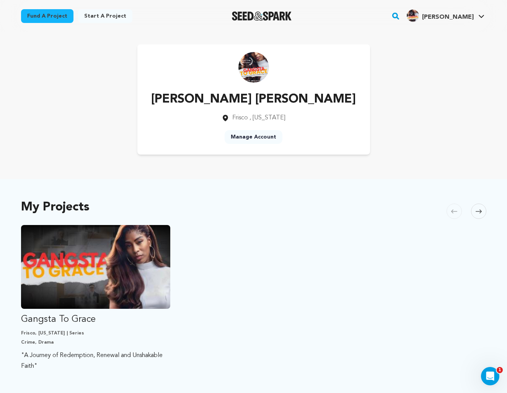
click at [481, 211] on icon at bounding box center [479, 211] width 6 height 4
click at [384, 289] on ul "Gangsta To Grace Frisco, Texas | Series Crime, Drama "A Journey of Redemption, …" at bounding box center [254, 320] width 466 height 191
click at [453, 31] on link "My Projects" at bounding box center [459, 33] width 86 height 17
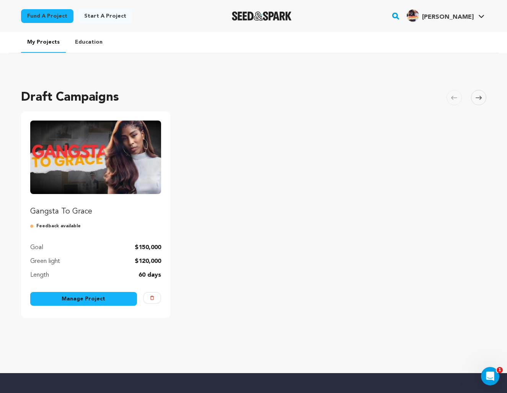
click at [322, 248] on ul "Gangsta To Grace Feedback available Goal $150,000 Green light $120,000 Length 6…" at bounding box center [254, 214] width 466 height 207
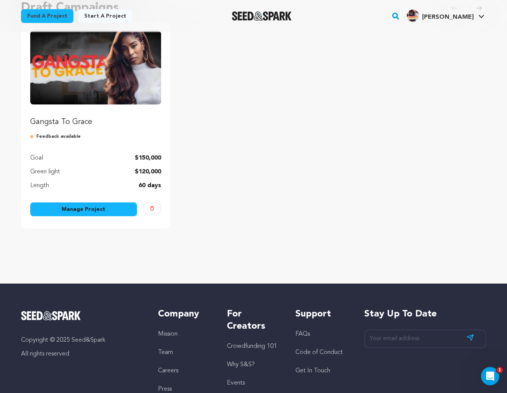
scroll to position [98, 0]
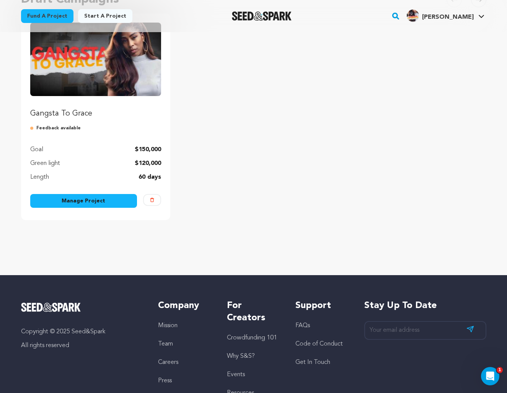
click at [85, 202] on link "Manage Project" at bounding box center [83, 201] width 107 height 14
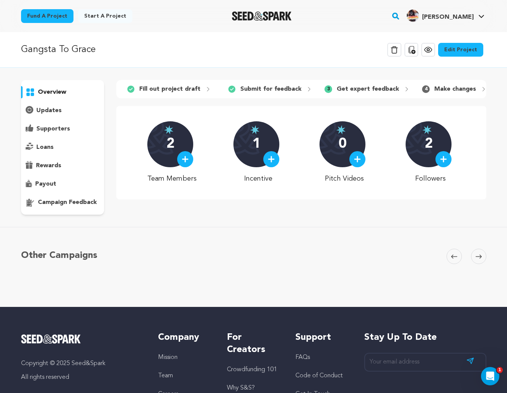
click at [274, 157] on img at bounding box center [271, 159] width 7 height 7
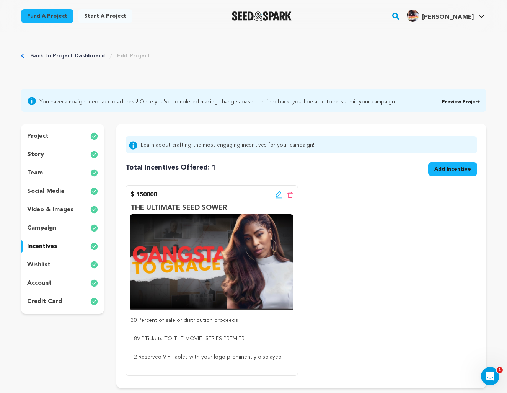
click at [335, 270] on div "$ 150000 Edit incentive button Delete incentive button THE ULTIMATE SEED SOWER …" at bounding box center [301, 280] width 351 height 191
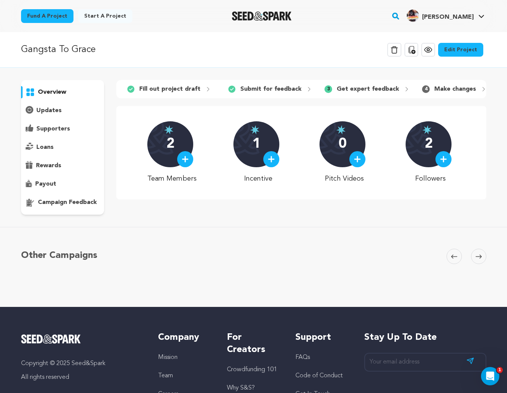
click at [440, 160] on img at bounding box center [443, 159] width 7 height 7
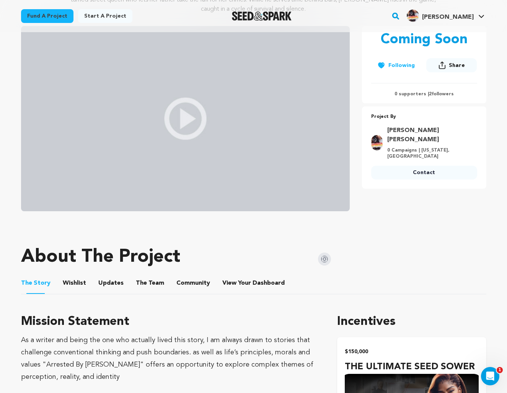
scroll to position [125, 0]
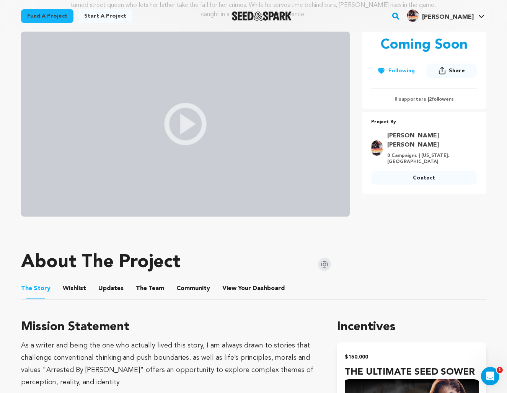
click at [442, 99] on p "0 supporters | 2 followers" at bounding box center [424, 99] width 106 height 6
click at [408, 70] on button "Following" at bounding box center [396, 71] width 50 height 14
click at [408, 70] on button "Follow" at bounding box center [396, 71] width 51 height 14
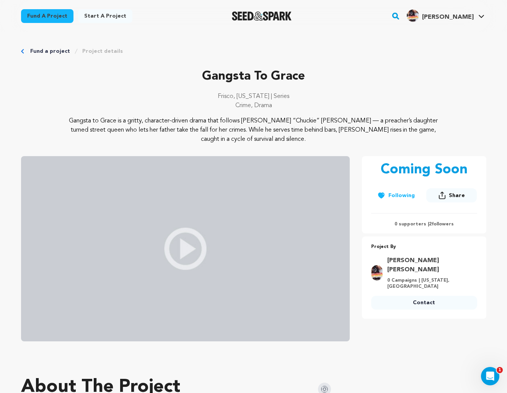
scroll to position [0, 0]
click at [441, 33] on link "My Projects" at bounding box center [459, 33] width 86 height 17
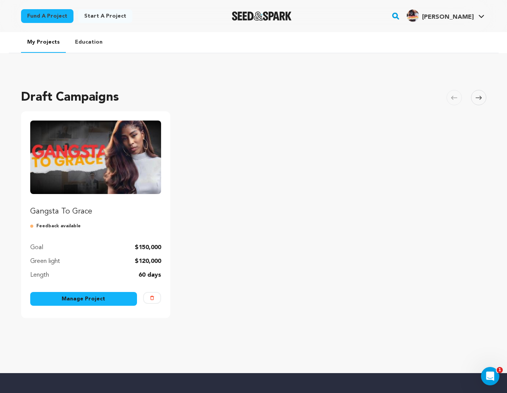
click at [94, 297] on link "Manage Project" at bounding box center [83, 299] width 107 height 14
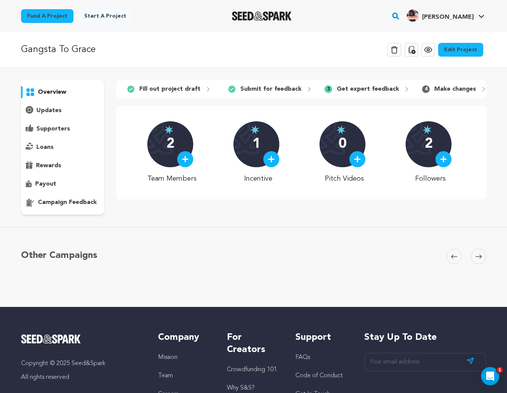
click at [50, 90] on p "overview" at bounding box center [52, 92] width 28 height 9
click at [469, 49] on link "Edit Project" at bounding box center [460, 50] width 45 height 14
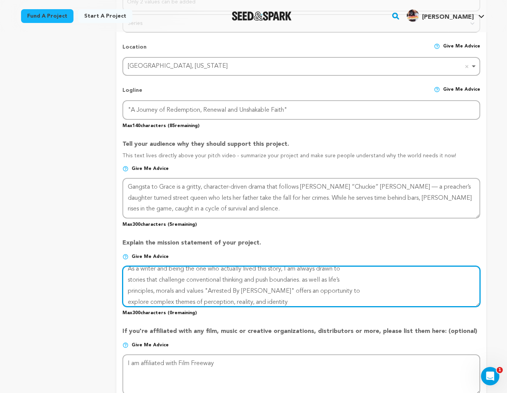
scroll to position [10, 0]
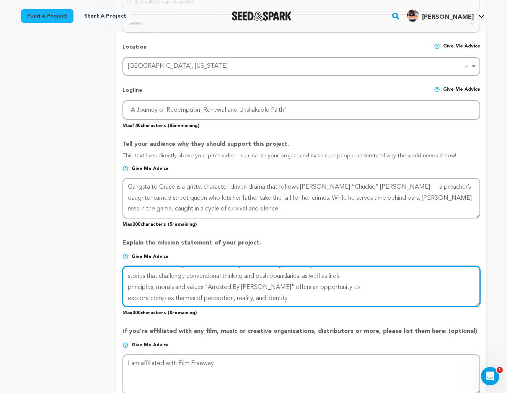
drag, startPoint x: 343, startPoint y: 299, endPoint x: 339, endPoint y: 329, distance: 29.7
click at [339, 329] on div "Project Title Project Name Gangsta To Grace Project URL Give me advice Project …" at bounding box center [302, 192] width 358 height 788
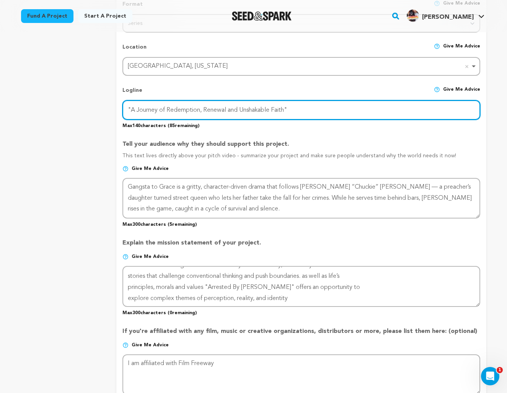
drag, startPoint x: 314, startPoint y: 110, endPoint x: 307, endPoint y: 144, distance: 34.8
click at [307, 144] on div "Project Title Project Name Gangsta To Grace Project URL Give me advice Project …" at bounding box center [302, 192] width 358 height 788
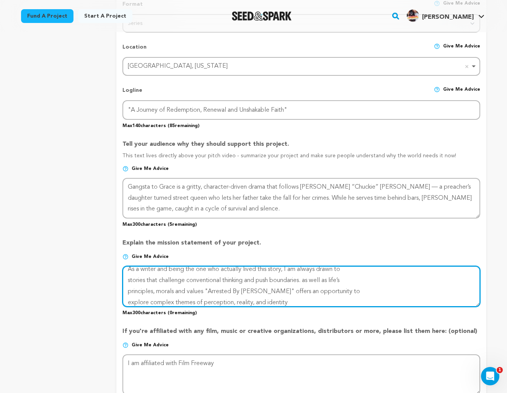
scroll to position [0, 0]
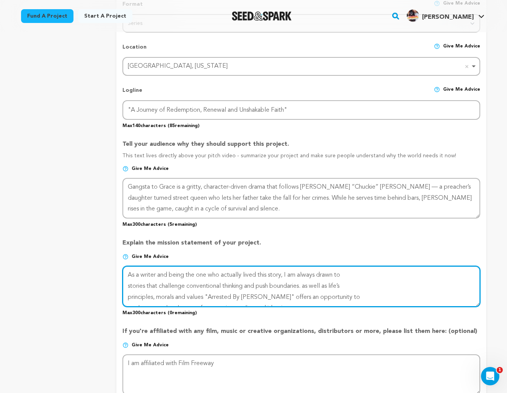
drag, startPoint x: 353, startPoint y: 276, endPoint x: 355, endPoint y: 253, distance: 23.0
click at [355, 253] on div "Explain the mission statement of your project. Give me advice Max 300 character…" at bounding box center [302, 273] width 358 height 83
click at [392, 296] on textarea at bounding box center [302, 286] width 358 height 41
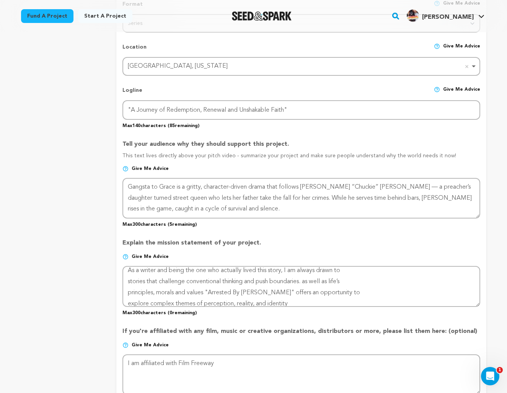
click at [490, 327] on div "Back to Project Dashboard Edit Project You have campaign feedback to address! O…" at bounding box center [254, 195] width 490 height 1002
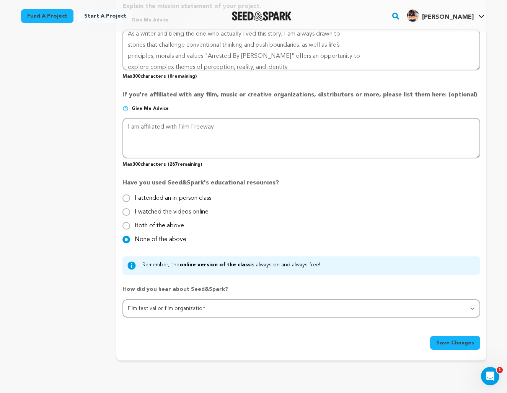
scroll to position [567, 0]
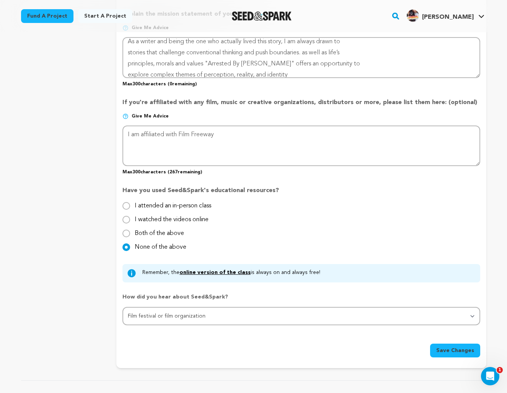
click at [454, 350] on span "Save Changes" at bounding box center [455, 351] width 38 height 8
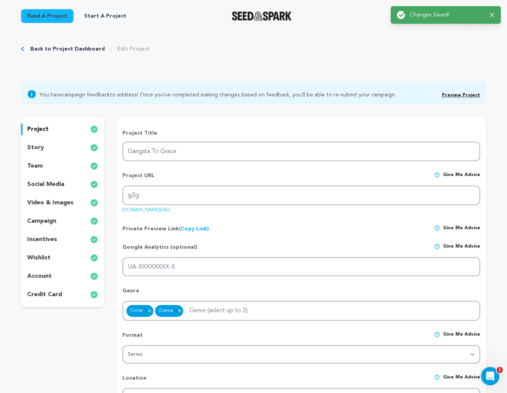
scroll to position [0, 0]
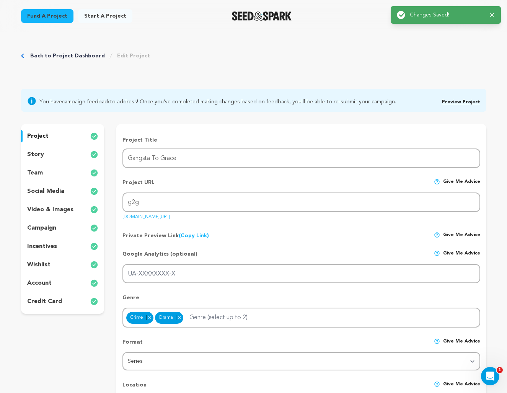
click at [39, 155] on p "story" at bounding box center [35, 154] width 17 height 9
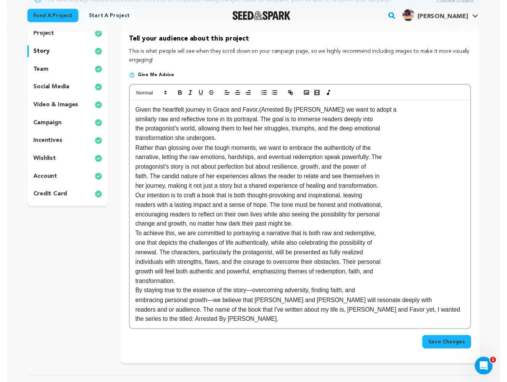
scroll to position [103, 0]
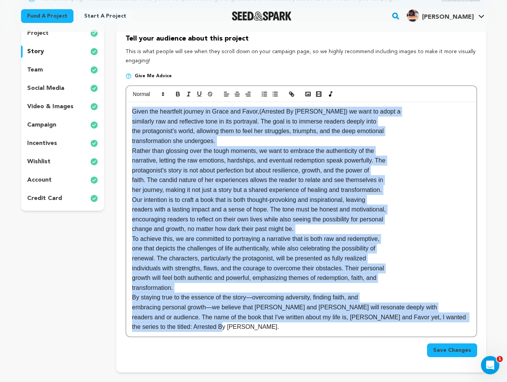
drag, startPoint x: 243, startPoint y: 322, endPoint x: 118, endPoint y: 83, distance: 269.7
click at [118, 83] on div "Tell your audience about this project This is what people will see when they sc…" at bounding box center [301, 197] width 370 height 352
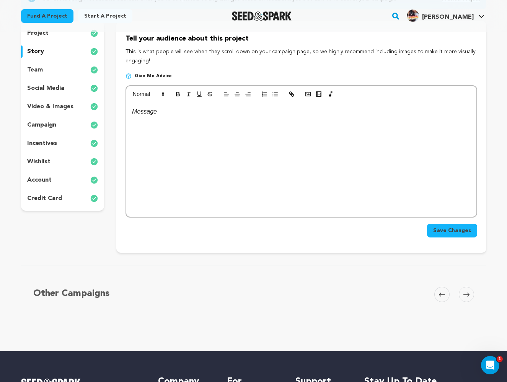
scroll to position [4, 0]
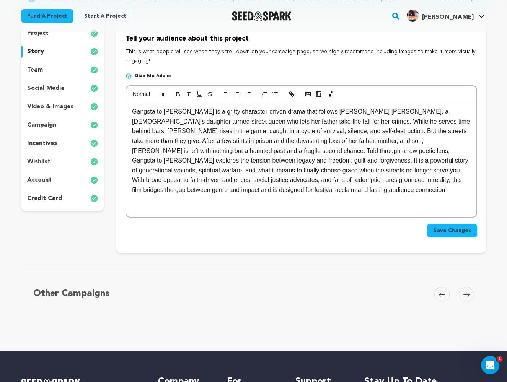
click at [451, 229] on span "Save Changes" at bounding box center [452, 231] width 38 height 8
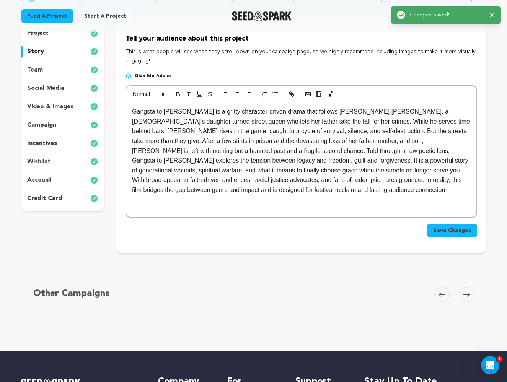
scroll to position [0, 0]
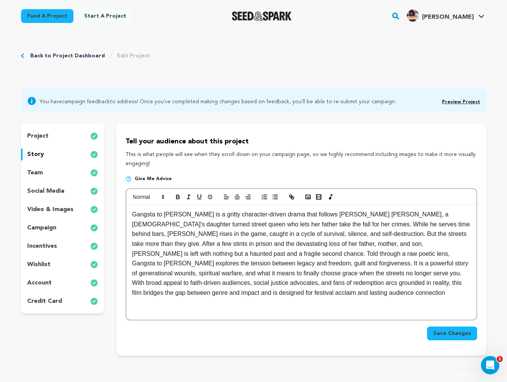
click at [462, 328] on button "Save Changes" at bounding box center [452, 334] width 50 height 14
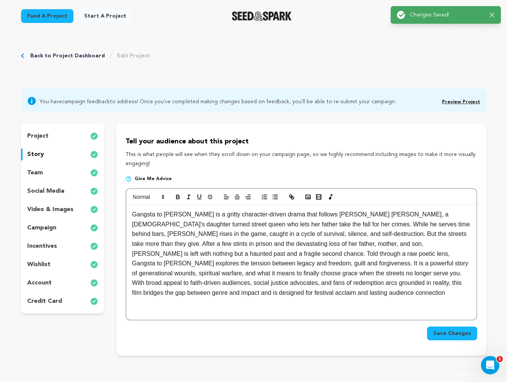
click at [446, 59] on div "Back to Project Dashboard Edit Project" at bounding box center [254, 63] width 466 height 51
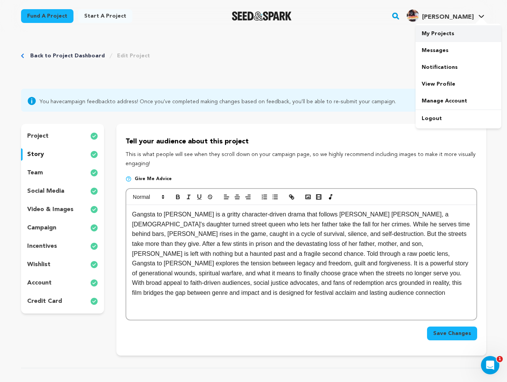
click at [443, 33] on link "My Projects" at bounding box center [459, 33] width 86 height 17
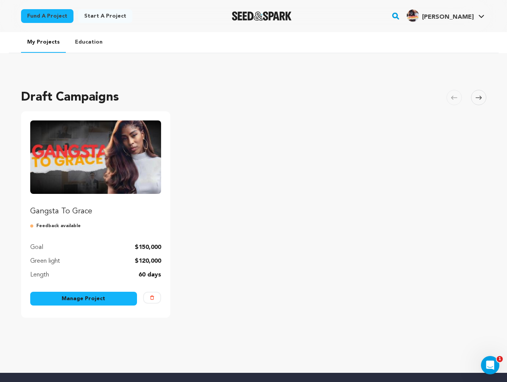
click at [97, 302] on link "Manage Project" at bounding box center [83, 299] width 107 height 14
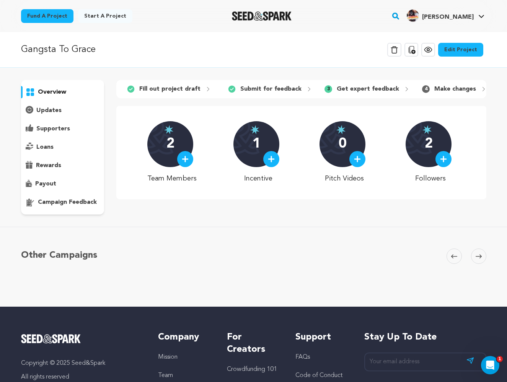
click at [50, 111] on p "updates" at bounding box center [48, 110] width 25 height 9
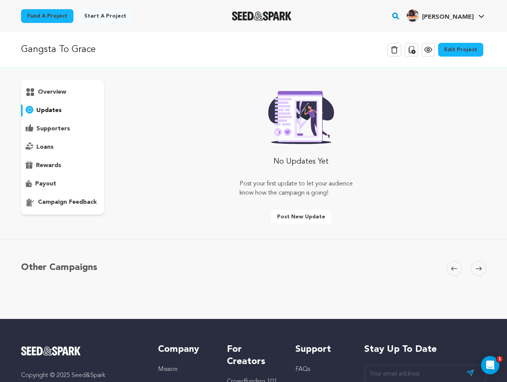
click at [54, 128] on p "supporters" at bounding box center [53, 128] width 34 height 9
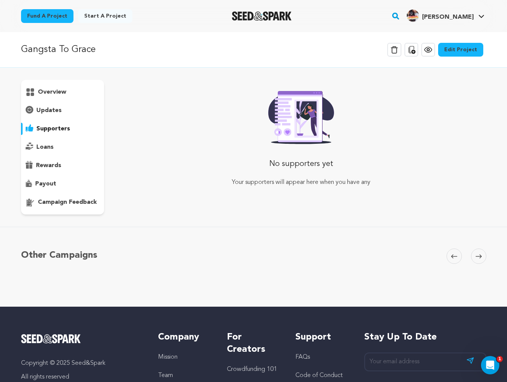
click at [47, 148] on p "loans" at bounding box center [44, 147] width 17 height 9
click at [54, 164] on p "rewards" at bounding box center [48, 165] width 25 height 9
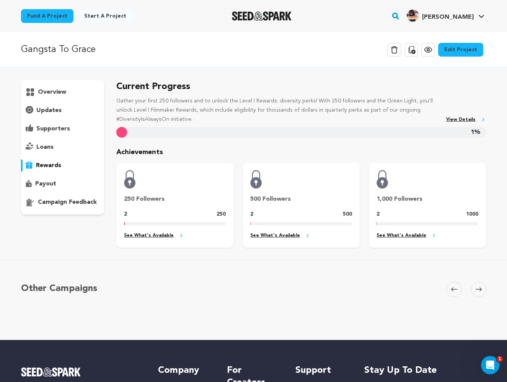
click at [50, 187] on p "payout" at bounding box center [45, 184] width 21 height 9
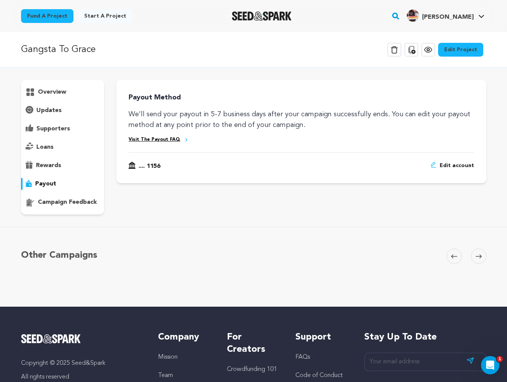
click at [54, 202] on p "campaign feedback" at bounding box center [67, 202] width 59 height 9
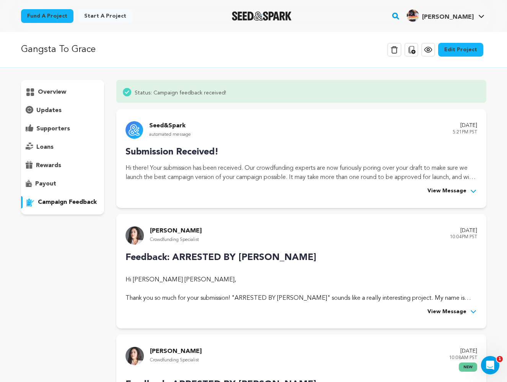
click at [474, 189] on icon at bounding box center [474, 192] width 8 height 8
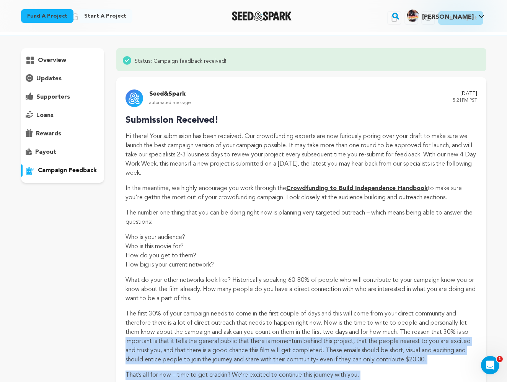
scroll to position [56, 0]
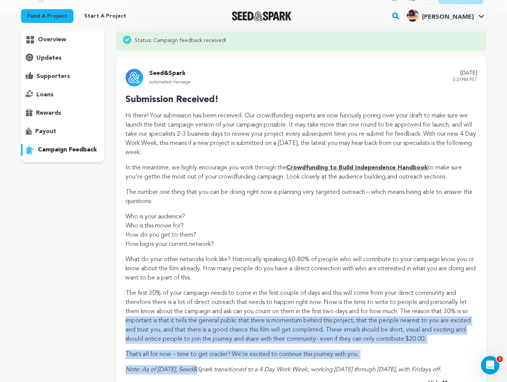
drag, startPoint x: 121, startPoint y: 368, endPoint x: 123, endPoint y: 381, distance: 13.5
click at [123, 381] on div "Seed&Spark automated message [DATE] 5:21PM PST Submission Received! In the mean…" at bounding box center [301, 229] width 370 height 344
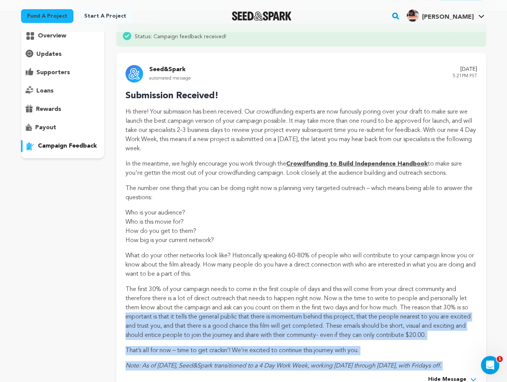
click at [120, 352] on div "Seed&Spark automated message [DATE] 5:21PM PST Submission Received! In the mean…" at bounding box center [301, 225] width 370 height 344
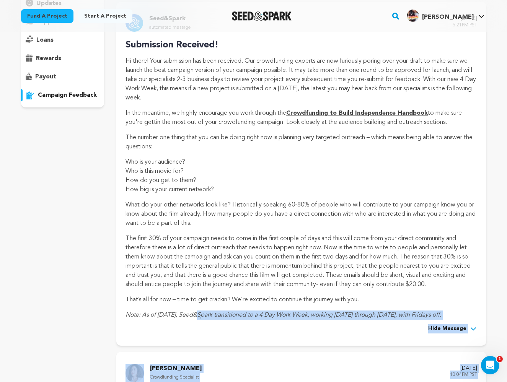
scroll to position [129, 0]
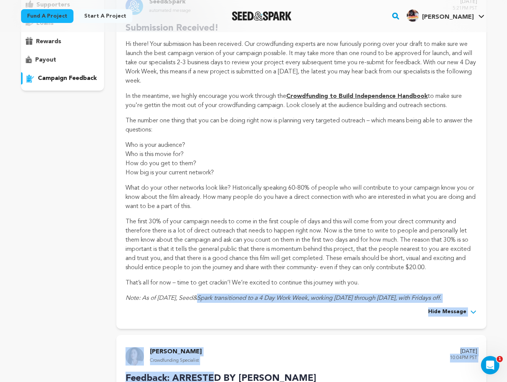
drag, startPoint x: 123, startPoint y: 366, endPoint x: 123, endPoint y: 382, distance: 15.3
click at [123, 382] on div "Status: Campaign feedback received! Seed&Spark automated message [DATE] 5:21PM …" at bounding box center [301, 300] width 370 height 689
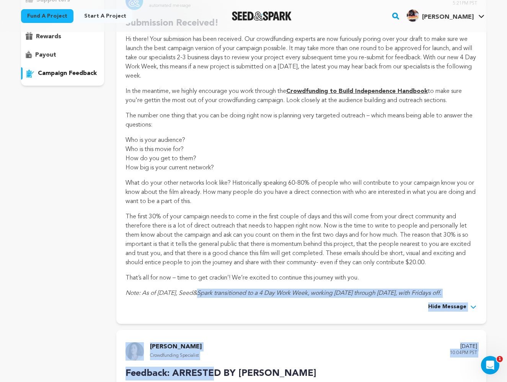
click at [127, 332] on div "[PERSON_NAME] Crowdfunding Specialist [DATE] 10:04PM PST Feedback: ARRESTED BY …" at bounding box center [301, 387] width 370 height 115
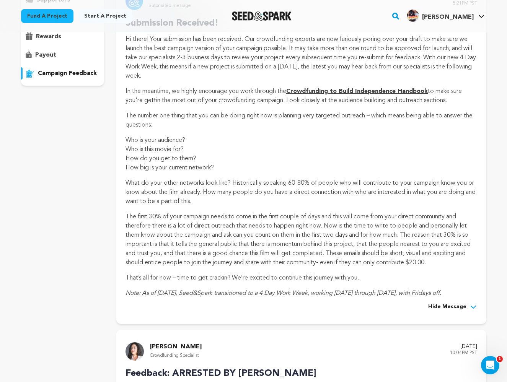
click at [117, 115] on div "Seed&Spark automated message [DATE] 5:21PM PST Submission Received! In the mean…" at bounding box center [301, 152] width 370 height 344
